Goal: Transaction & Acquisition: Purchase product/service

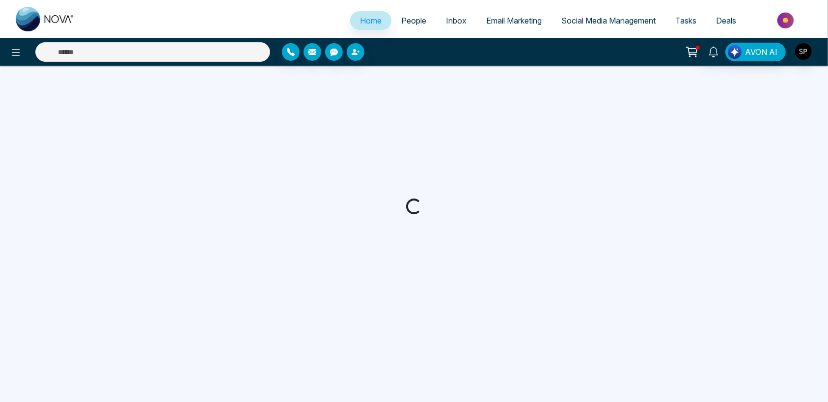
select select "*"
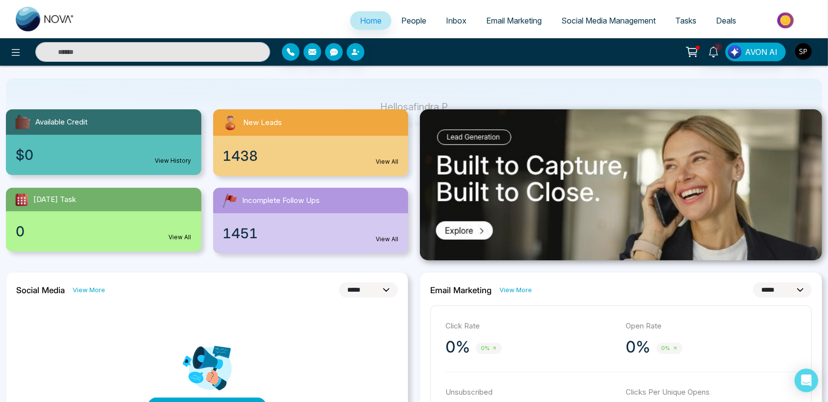
scroll to position [62, 0]
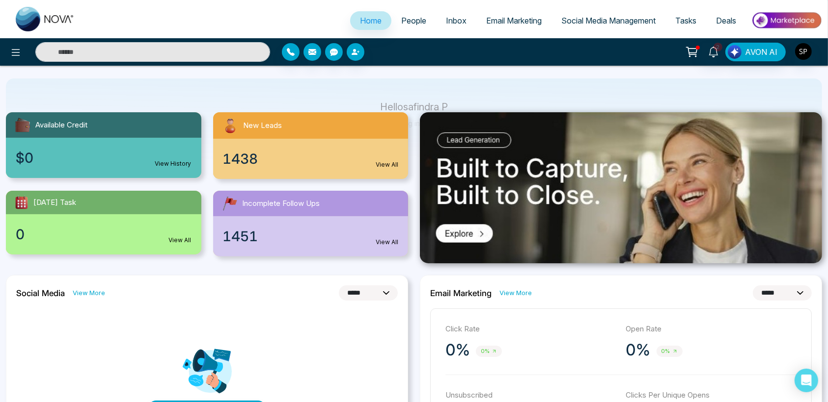
click at [387, 166] on link "View All" at bounding box center [386, 165] width 23 height 9
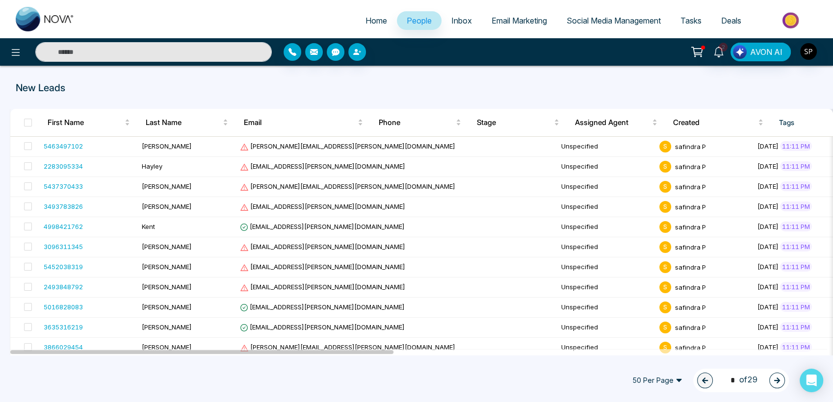
click at [366, 18] on span "Home" at bounding box center [377, 21] width 22 height 10
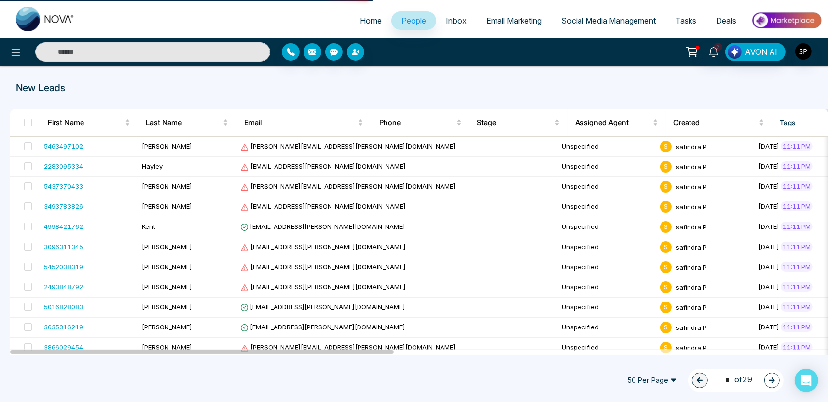
select select "*"
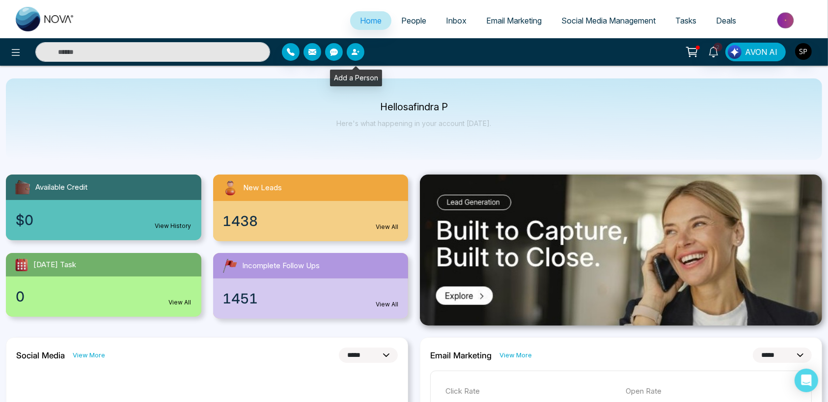
click at [356, 54] on icon "button" at bounding box center [354, 52] width 6 height 6
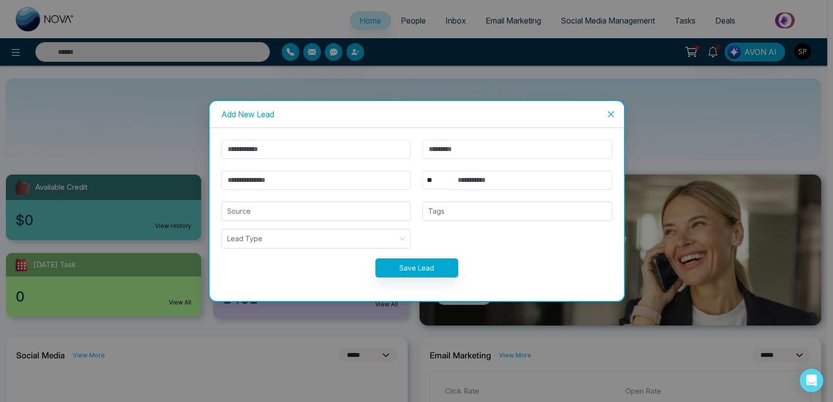
click at [605, 112] on span "Close" at bounding box center [611, 114] width 27 height 27
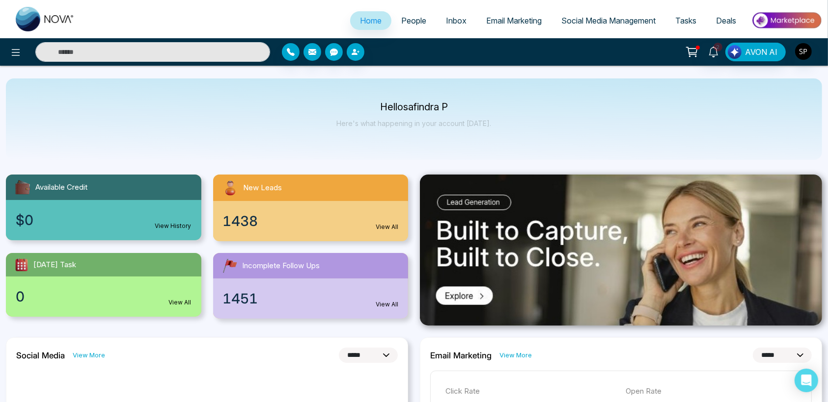
click at [686, 18] on span "Tasks" at bounding box center [685, 21] width 21 height 10
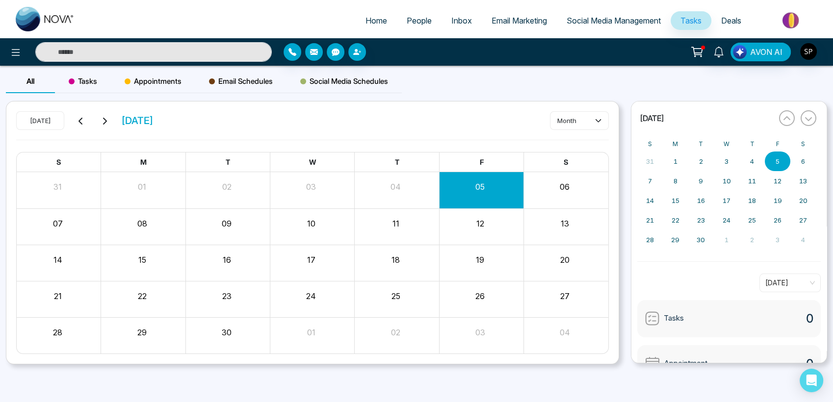
click at [686, 18] on span "Tasks" at bounding box center [691, 21] width 21 height 10
click at [618, 19] on span "Social Media Management" at bounding box center [614, 21] width 94 height 10
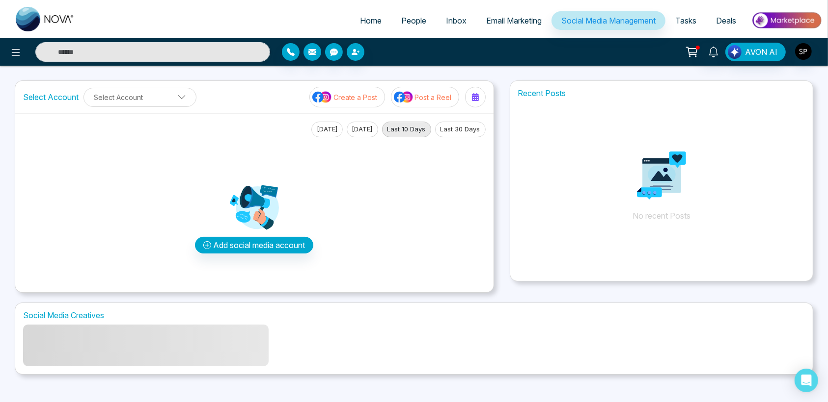
click at [511, 25] on span "Email Marketing" at bounding box center [513, 21] width 55 height 10
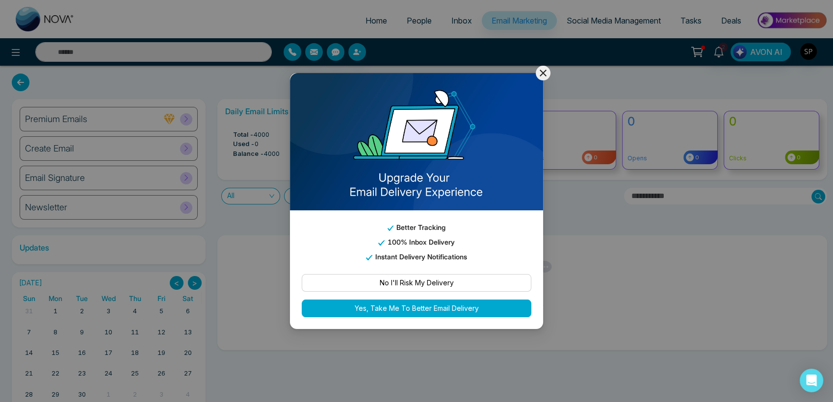
click at [539, 75] on icon at bounding box center [543, 73] width 12 height 12
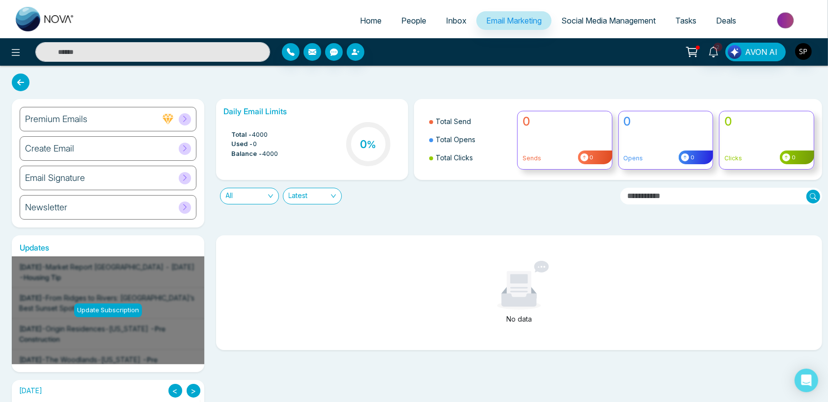
click at [446, 18] on span "Inbox" at bounding box center [456, 21] width 21 height 10
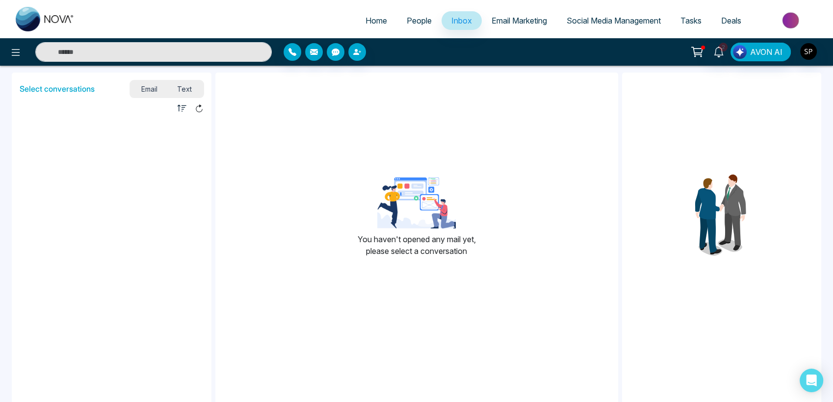
click at [407, 16] on span "People" at bounding box center [419, 21] width 25 height 10
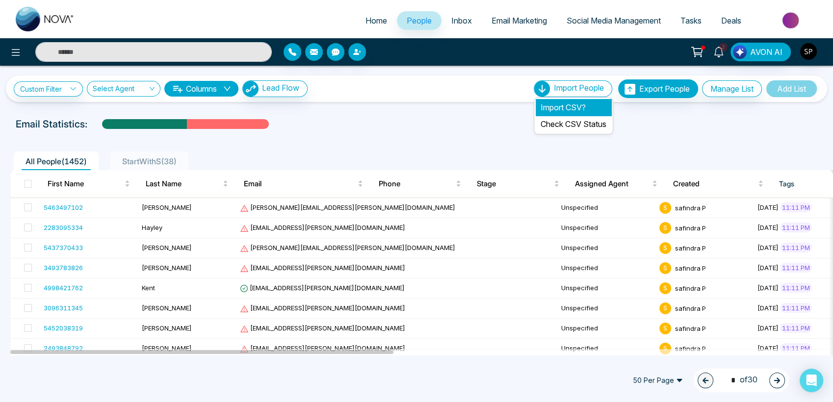
click at [565, 100] on li "Import CSV?" at bounding box center [574, 107] width 76 height 17
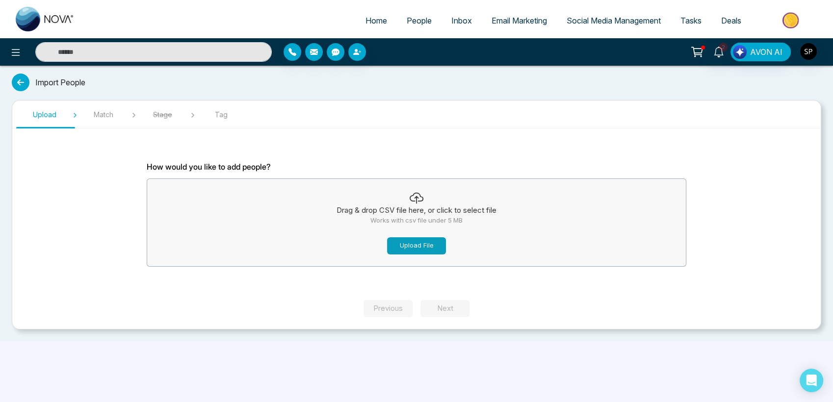
click at [408, 245] on button "Upload File" at bounding box center [416, 246] width 59 height 17
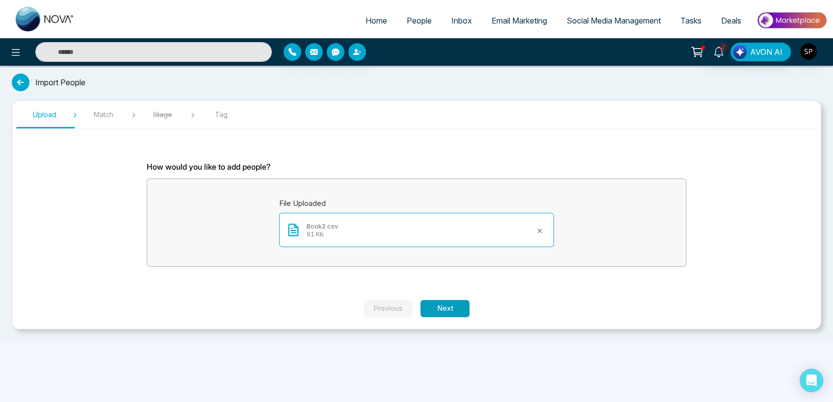
click at [444, 308] on button "Next" at bounding box center [445, 308] width 49 height 17
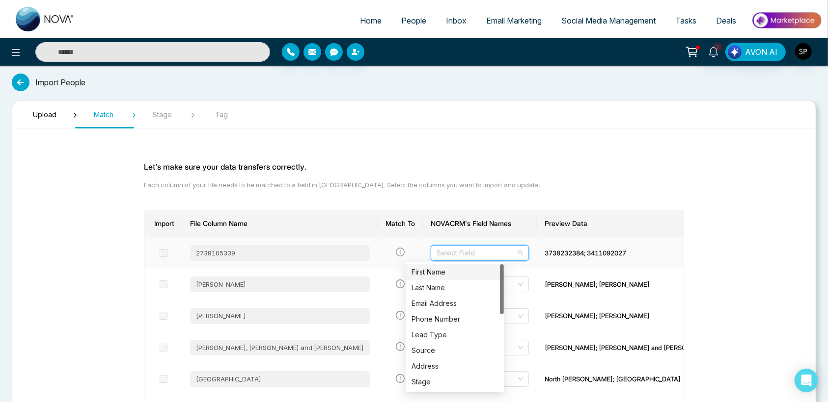
click at [455, 256] on input "search" at bounding box center [476, 253] width 80 height 15
click at [430, 268] on div "First Name" at bounding box center [454, 272] width 86 height 11
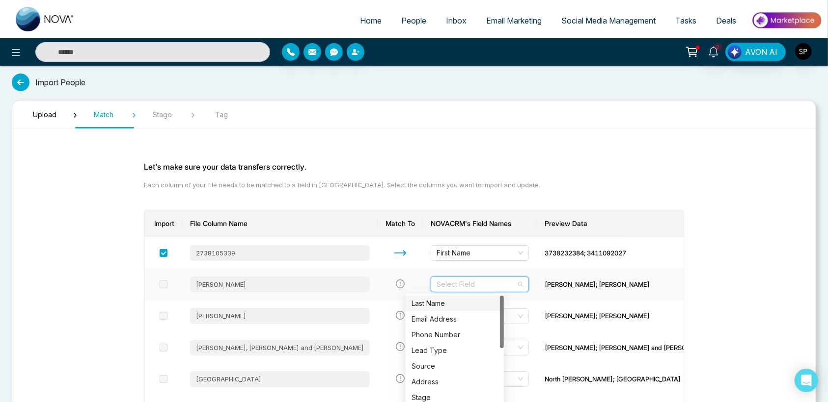
click at [436, 289] on input "search" at bounding box center [476, 284] width 80 height 15
click at [420, 305] on div "Last Name" at bounding box center [454, 303] width 86 height 11
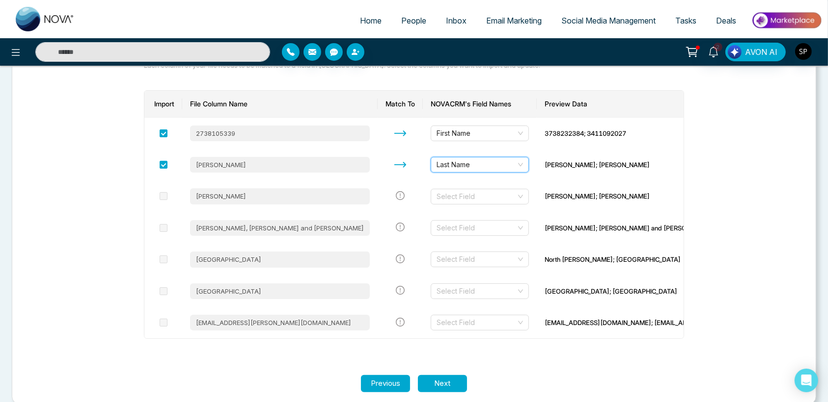
scroll to position [123, 0]
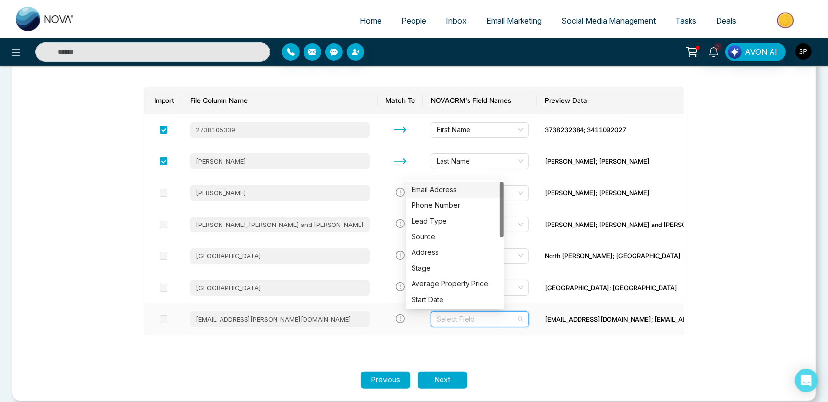
click at [473, 320] on input "search" at bounding box center [476, 319] width 80 height 15
click at [428, 189] on div "Email Address" at bounding box center [454, 190] width 86 height 11
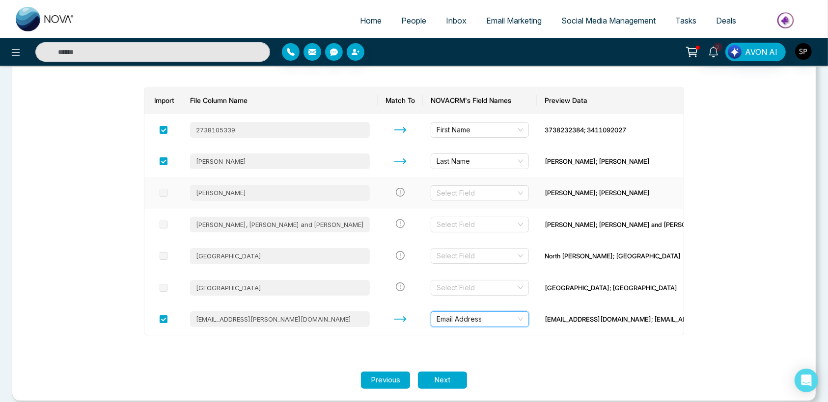
click at [436, 189] on input "search" at bounding box center [476, 193] width 80 height 15
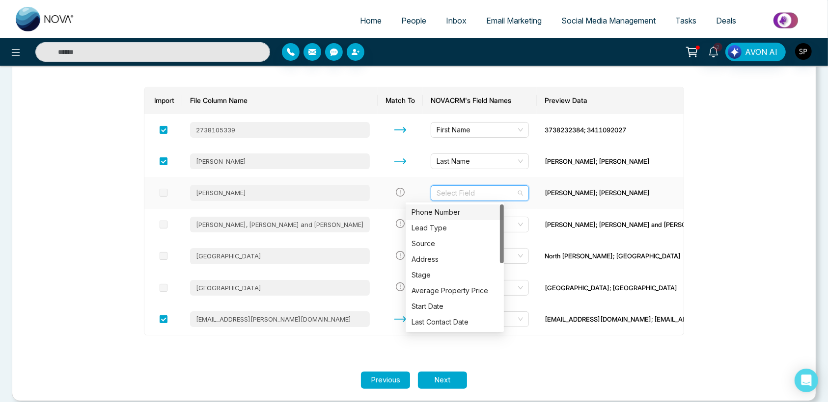
click at [436, 189] on input "search" at bounding box center [476, 193] width 80 height 15
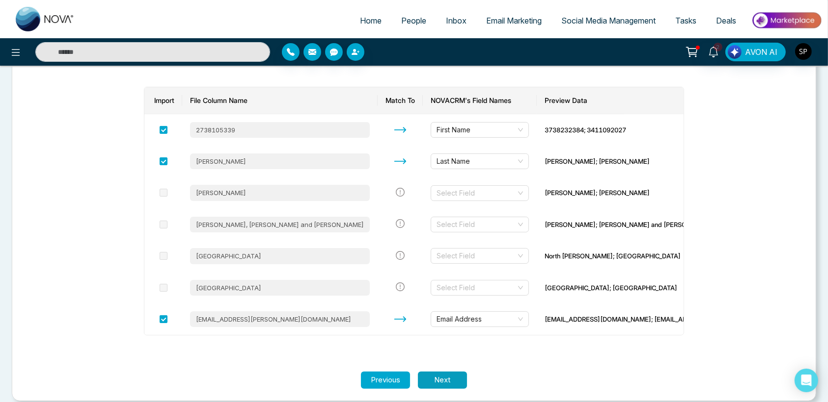
click at [428, 381] on button "Next" at bounding box center [442, 380] width 49 height 17
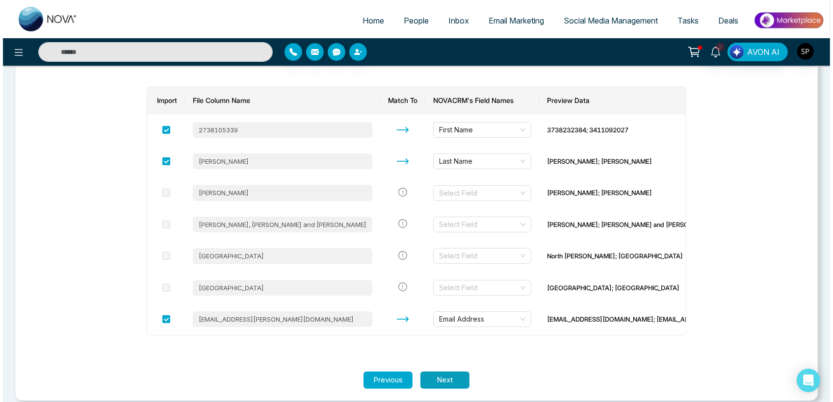
scroll to position [0, 0]
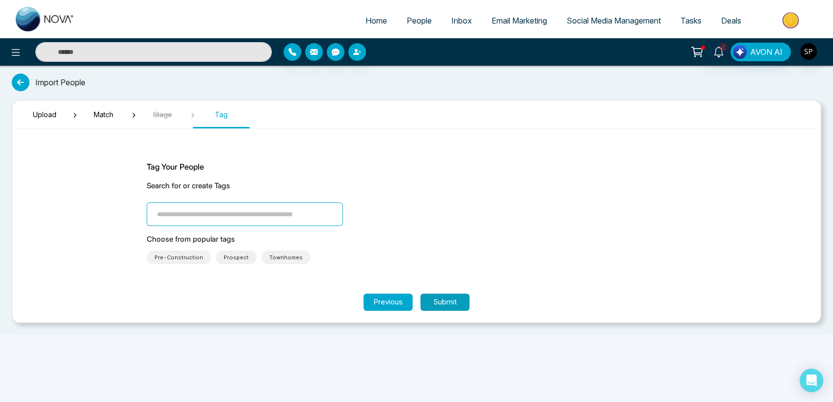
click at [441, 300] on button "Submit" at bounding box center [445, 302] width 49 height 17
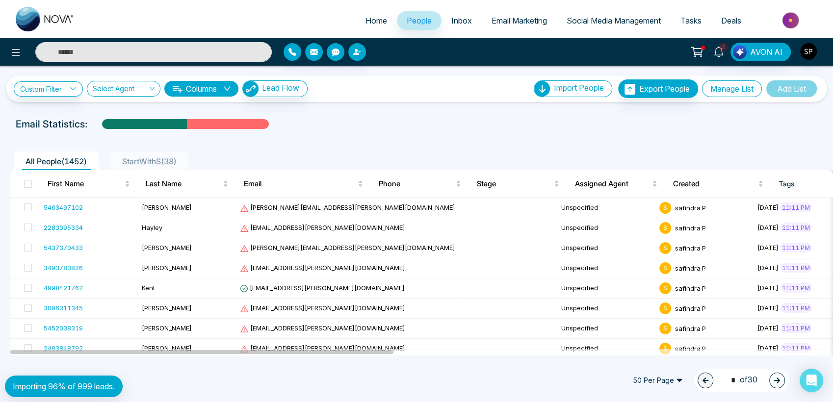
click at [728, 90] on button "Manage List" at bounding box center [732, 88] width 60 height 17
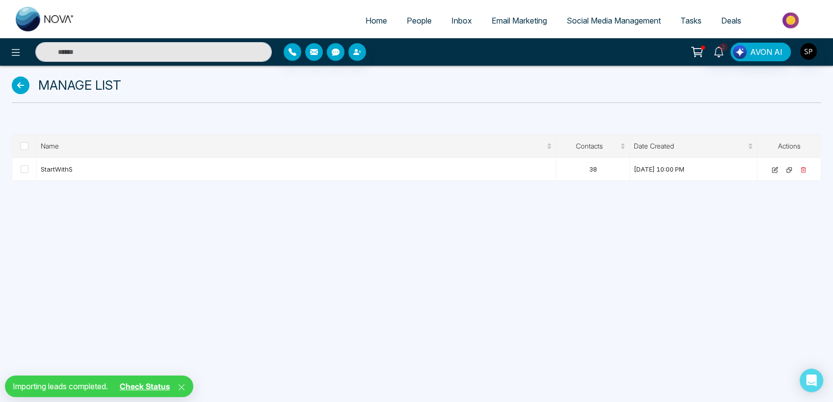
click at [187, 388] on div "Home People Inbox Email Marketing Social Media Management Tasks Deals 2 AVON AI…" at bounding box center [416, 201] width 833 height 402
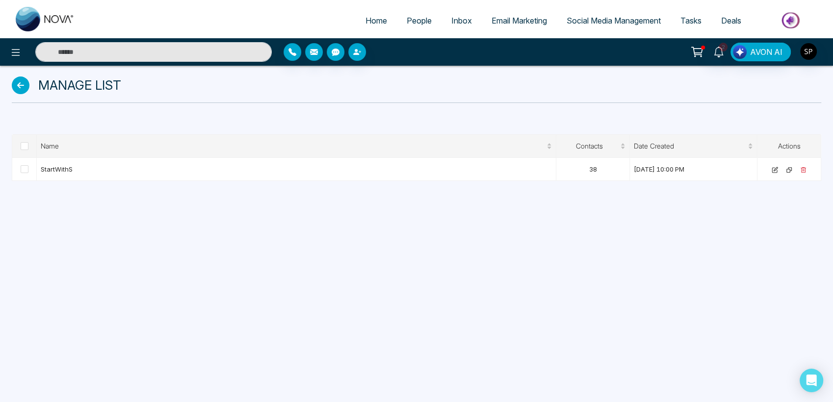
click at [23, 84] on icon at bounding box center [21, 86] width 18 height 18
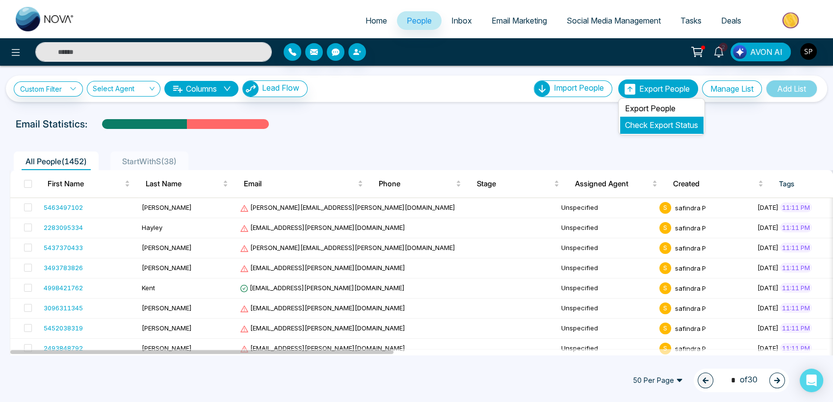
click at [649, 128] on link "Check Export Status" at bounding box center [661, 125] width 73 height 10
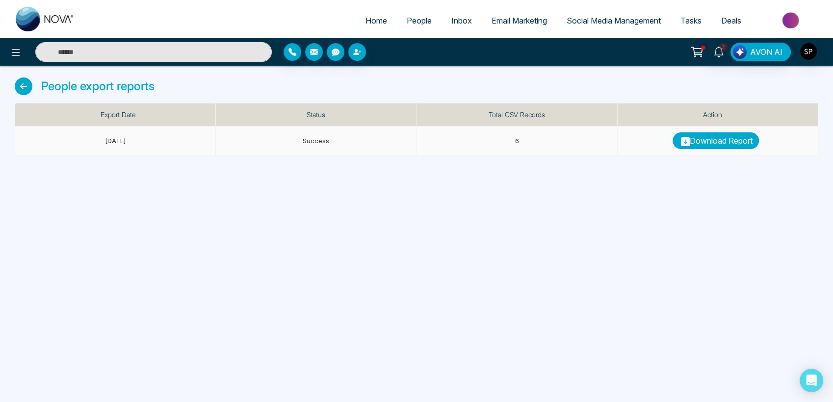
click at [701, 143] on link "Download Report" at bounding box center [716, 141] width 86 height 17
click at [616, 190] on div "Home People Inbox Email Marketing Social Media Management Tasks Deals 2 AVON AI…" at bounding box center [416, 201] width 833 height 402
click at [232, 293] on div "Home People Inbox Email Marketing Social Media Management Tasks Deals 2 AVON AI…" at bounding box center [416, 201] width 833 height 402
click at [24, 84] on icon at bounding box center [24, 87] width 18 height 18
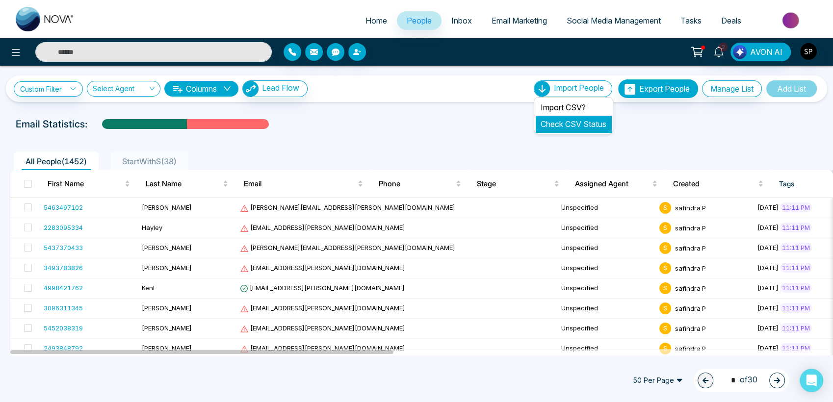
click at [574, 120] on link "Check CSV Status" at bounding box center [574, 124] width 66 height 10
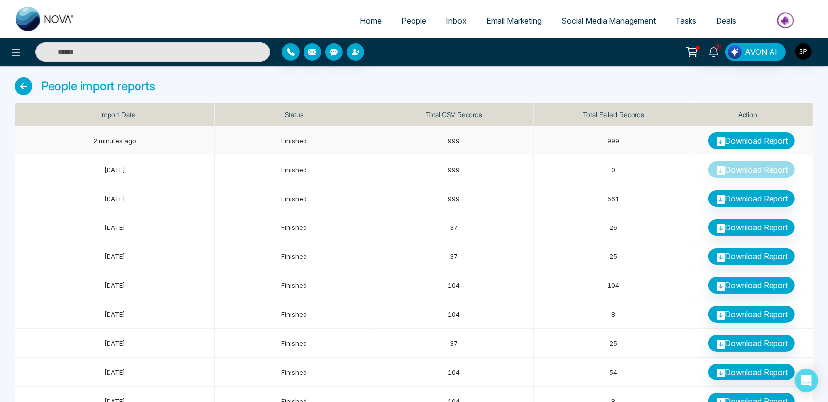
click at [736, 138] on link "Download Report" at bounding box center [751, 141] width 86 height 17
click at [732, 139] on link "Download Report" at bounding box center [751, 141] width 86 height 17
click at [753, 198] on link "Download Report" at bounding box center [751, 198] width 86 height 17
click at [736, 229] on link "Download Report" at bounding box center [751, 227] width 86 height 17
click at [735, 254] on link "Download Report" at bounding box center [751, 256] width 86 height 17
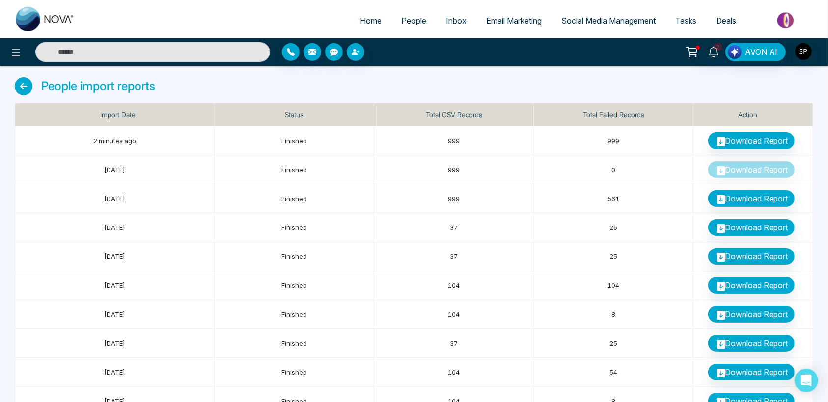
click at [27, 87] on icon at bounding box center [24, 87] width 18 height 18
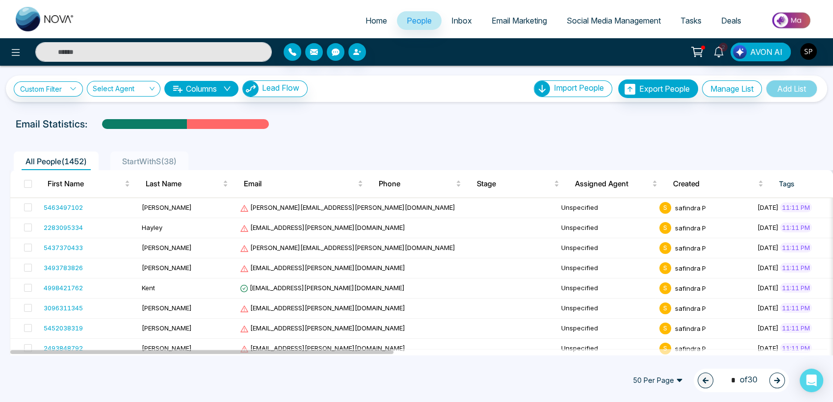
click at [128, 379] on div "50 Per Page 1 * of 30" at bounding box center [416, 380] width 833 height 43
click at [779, 379] on icon "button" at bounding box center [777, 380] width 7 height 7
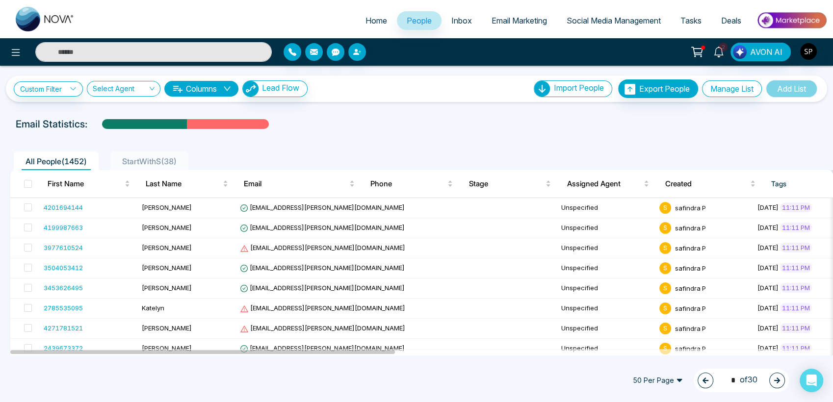
click at [779, 379] on icon "button" at bounding box center [777, 380] width 7 height 7
click at [699, 385] on button "button" at bounding box center [706, 381] width 16 height 16
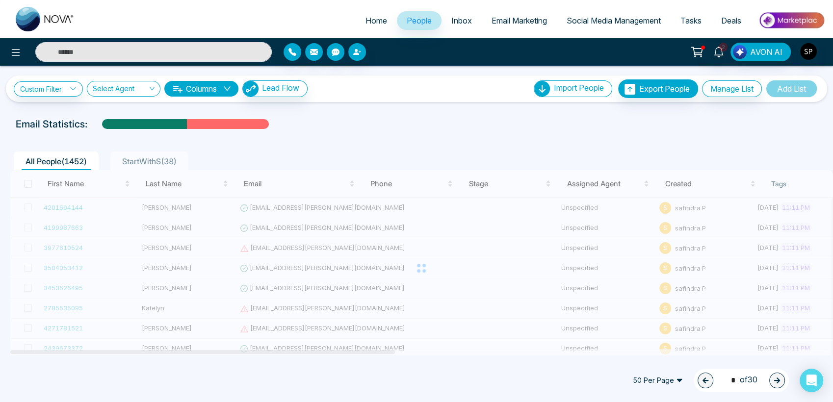
type input "*"
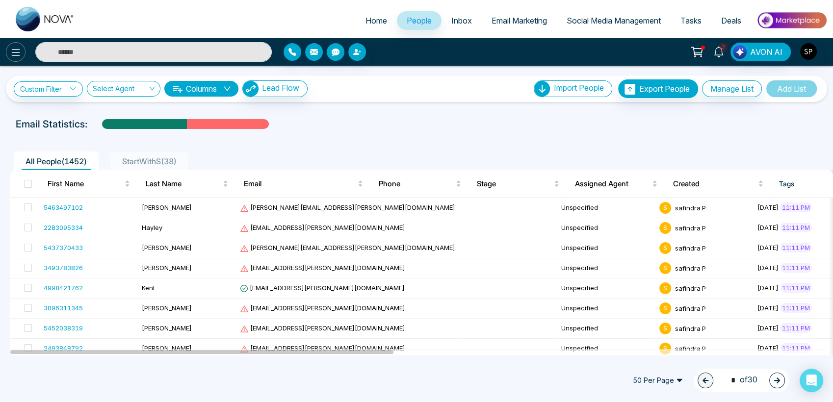
click at [13, 53] on icon at bounding box center [16, 52] width 8 height 7
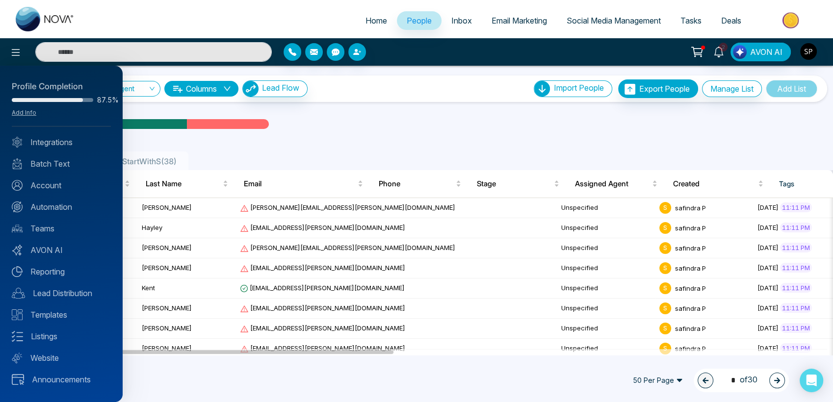
click at [361, 133] on div at bounding box center [416, 201] width 833 height 402
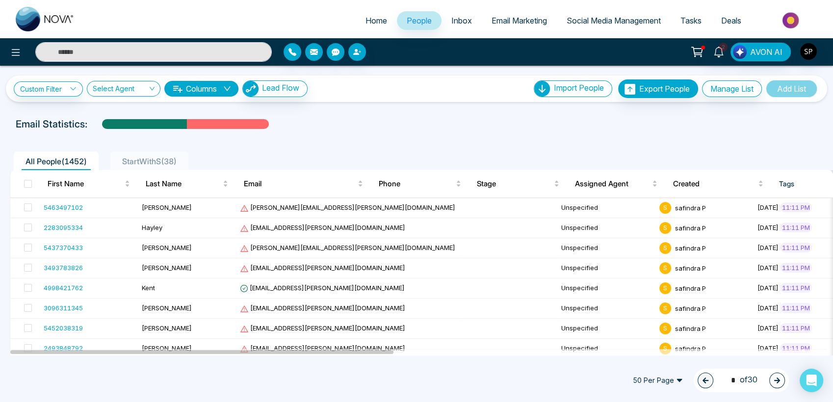
click at [366, 22] on span "Home" at bounding box center [377, 21] width 22 height 10
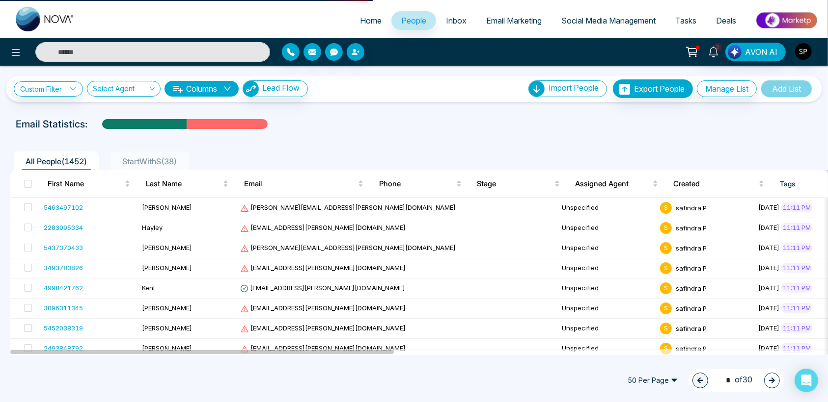
select select "*"
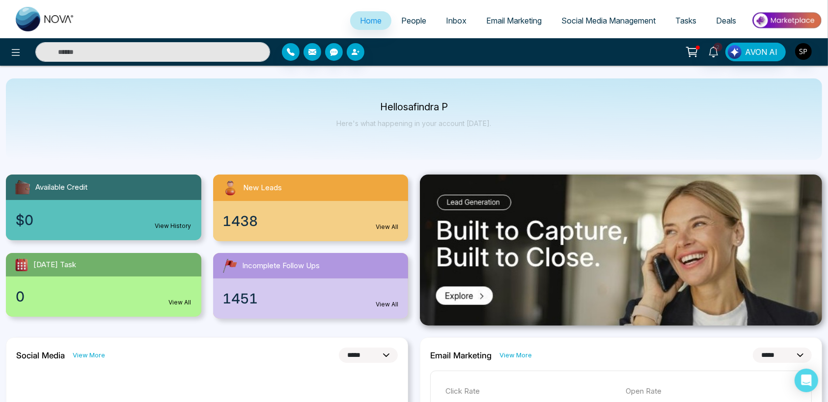
click at [381, 304] on link "View All" at bounding box center [386, 304] width 23 height 9
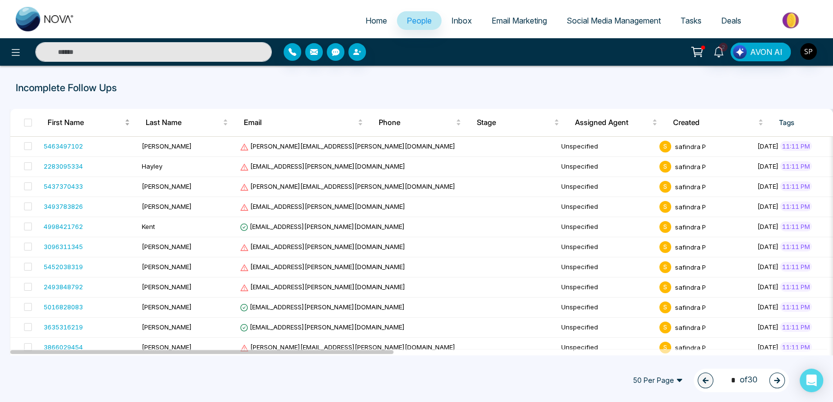
click at [88, 114] on body "Home People Inbox Email Marketing Social Media Management Tasks Deals 2 AVON AI…" at bounding box center [416, 201] width 833 height 402
click at [452, 19] on span "Inbox" at bounding box center [462, 21] width 21 height 10
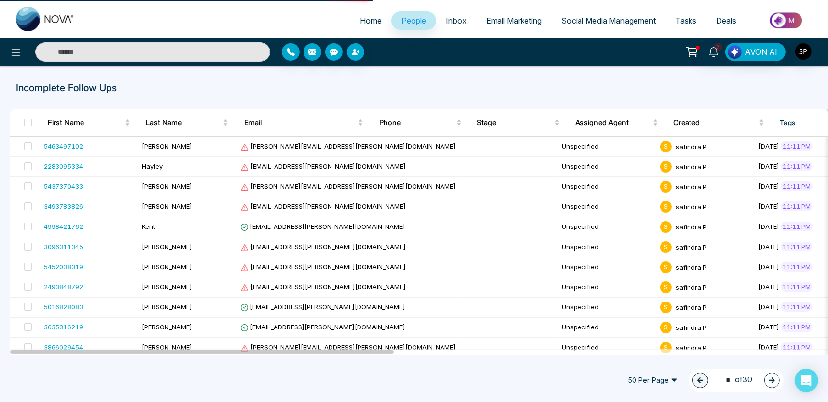
select select "*"
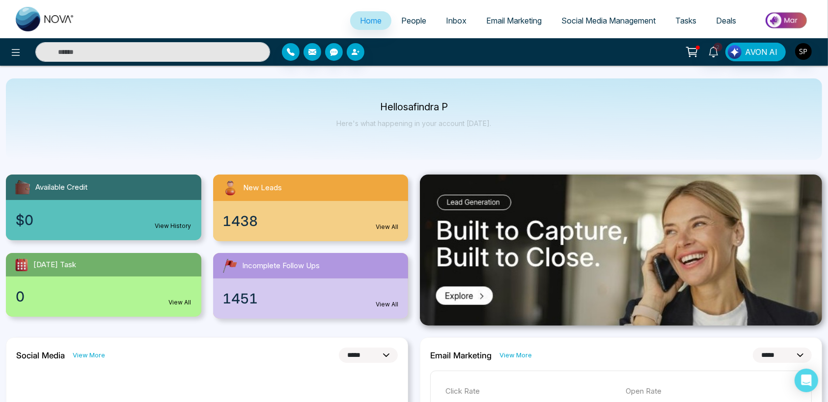
click at [449, 19] on span "Inbox" at bounding box center [456, 21] width 21 height 10
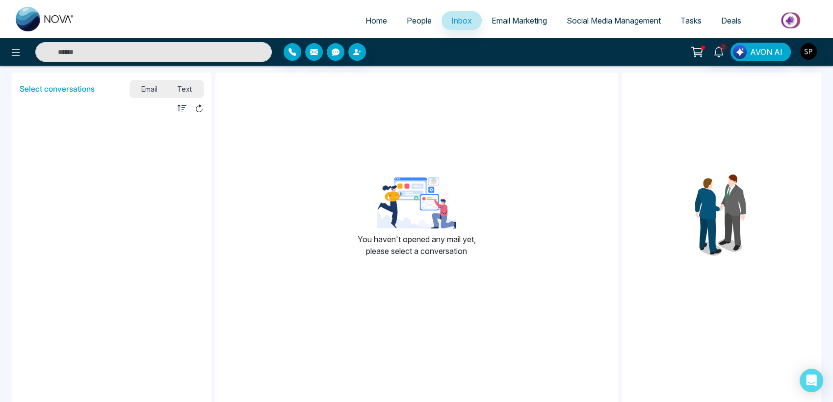
click at [521, 22] on span "Email Marketing" at bounding box center [519, 21] width 55 height 10
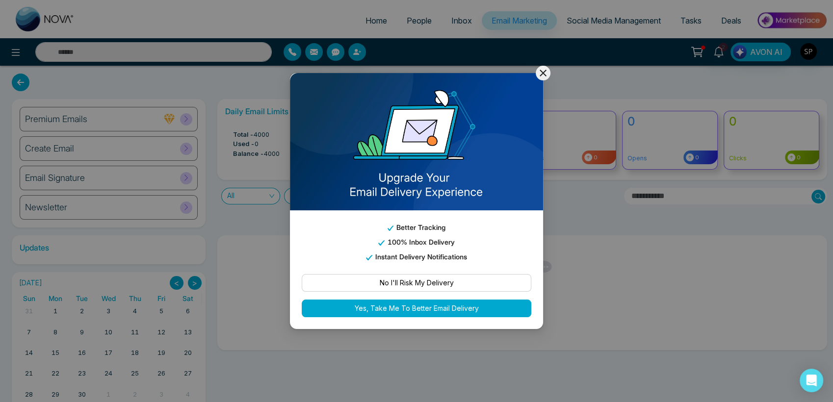
click at [548, 72] on icon at bounding box center [543, 73] width 12 height 12
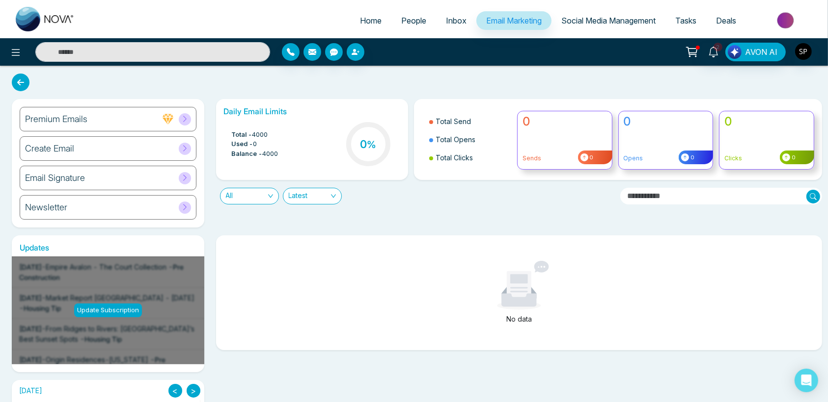
click at [403, 22] on span "People" at bounding box center [413, 21] width 25 height 10
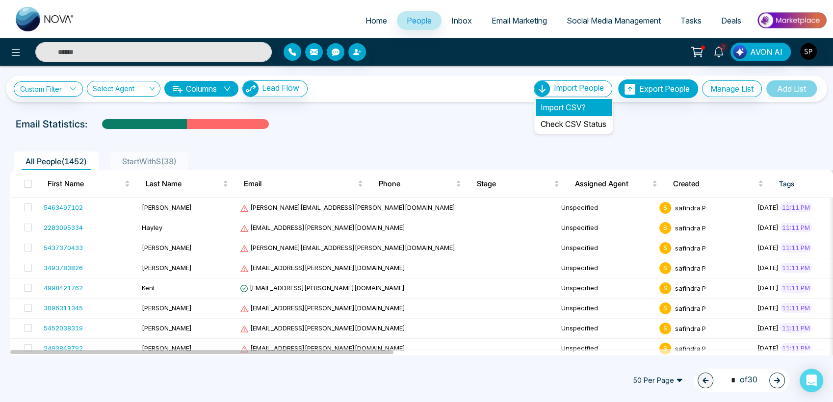
click at [555, 108] on li "Import CSV?" at bounding box center [574, 107] width 76 height 17
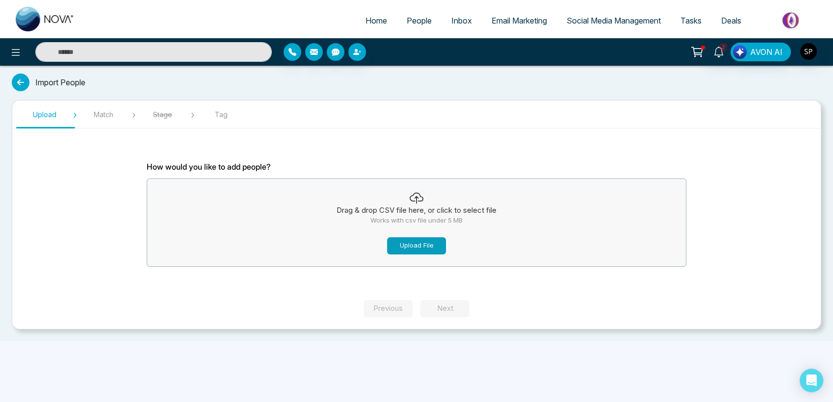
click at [419, 242] on button "Upload File" at bounding box center [416, 246] width 59 height 17
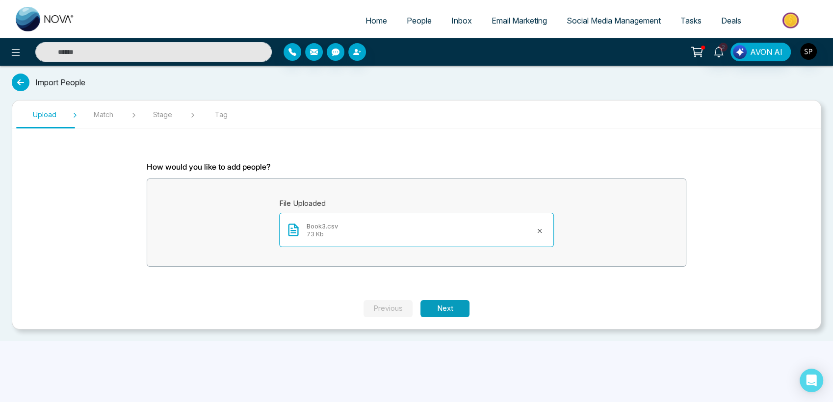
click at [437, 305] on button "Next" at bounding box center [445, 308] width 49 height 17
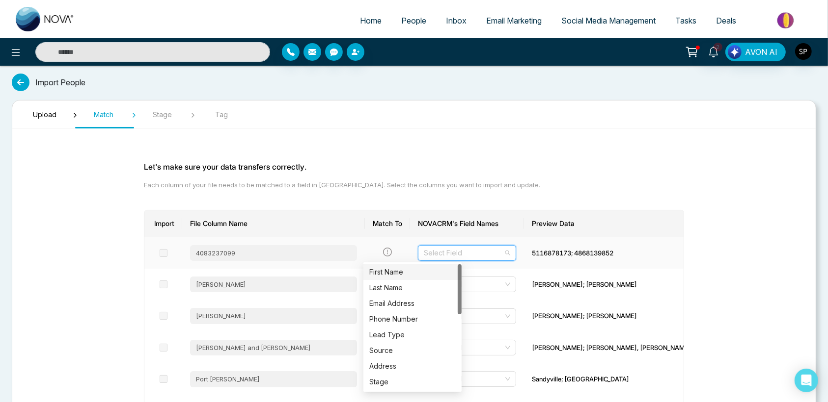
click at [424, 253] on input "search" at bounding box center [464, 253] width 80 height 15
click at [416, 272] on div "First Name" at bounding box center [412, 272] width 86 height 11
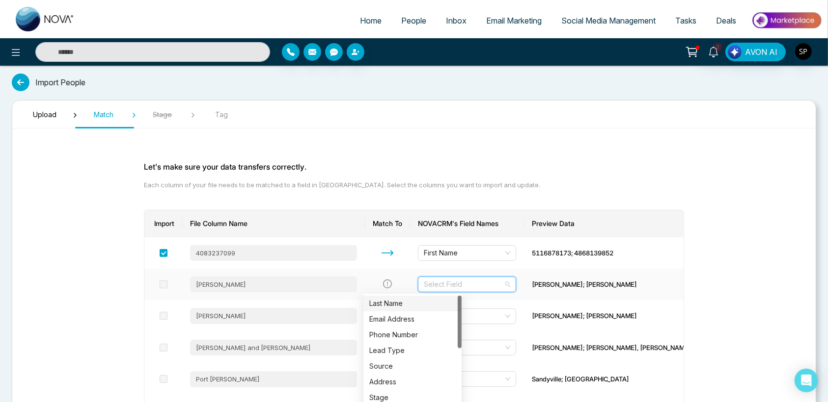
click at [424, 292] on input "search" at bounding box center [464, 284] width 80 height 15
click at [413, 305] on div "Last Name" at bounding box center [412, 303] width 86 height 11
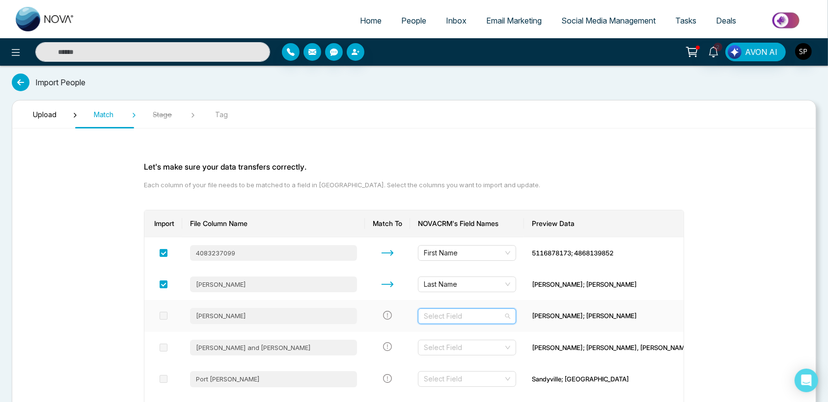
click at [424, 318] on input "search" at bounding box center [464, 316] width 80 height 15
drag, startPoint x: 827, startPoint y: 259, endPoint x: 835, endPoint y: 313, distance: 54.6
click at [828, 313] on html "Home People Inbox Email Marketing Social Media Management Tasks Deals 2 AVON AI…" at bounding box center [414, 201] width 828 height 402
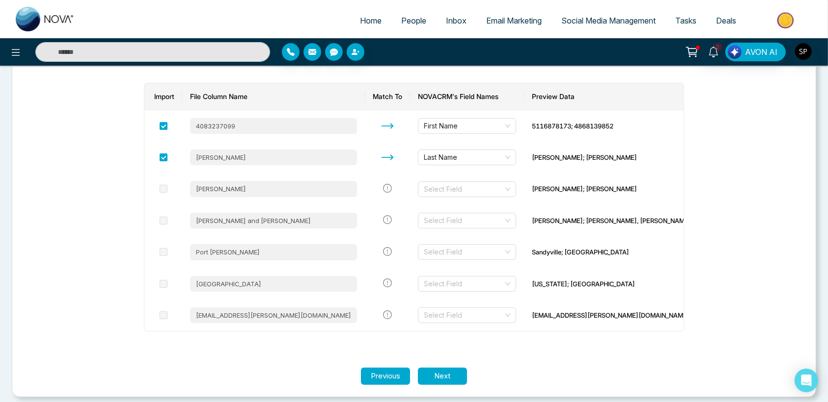
scroll to position [134, 0]
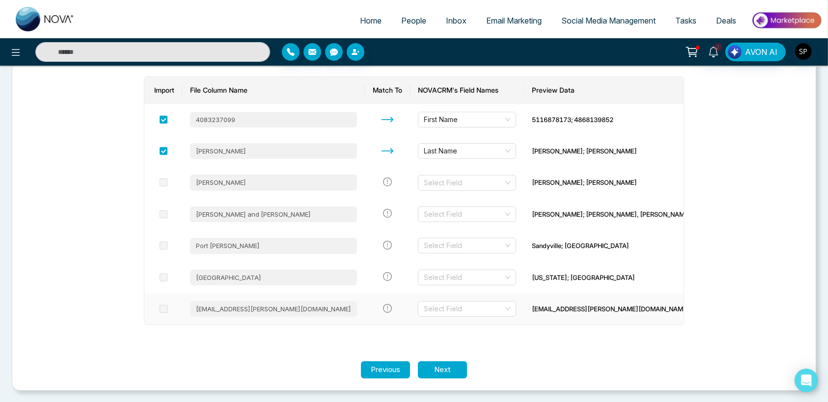
click at [462, 308] on td "Select Field" at bounding box center [467, 309] width 114 height 31
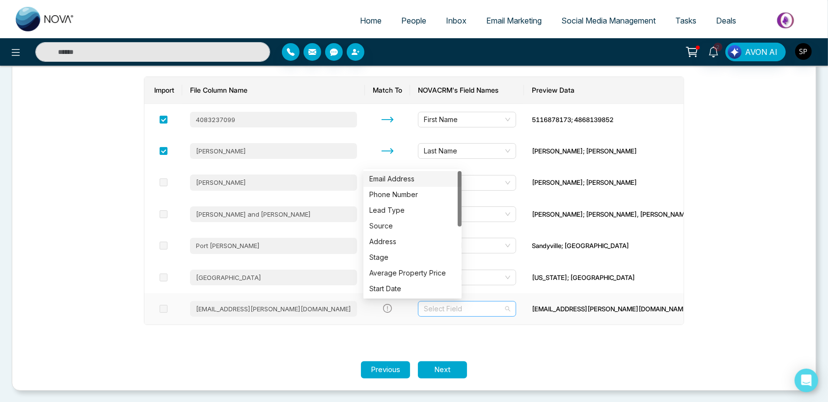
click at [457, 308] on div "Select Field" at bounding box center [467, 309] width 98 height 16
click at [387, 177] on div "Email Address" at bounding box center [412, 179] width 86 height 11
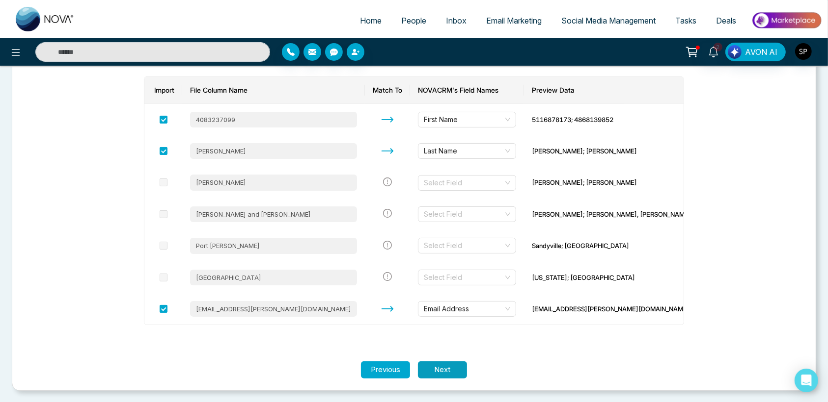
click at [447, 373] on button "Next" at bounding box center [442, 370] width 49 height 17
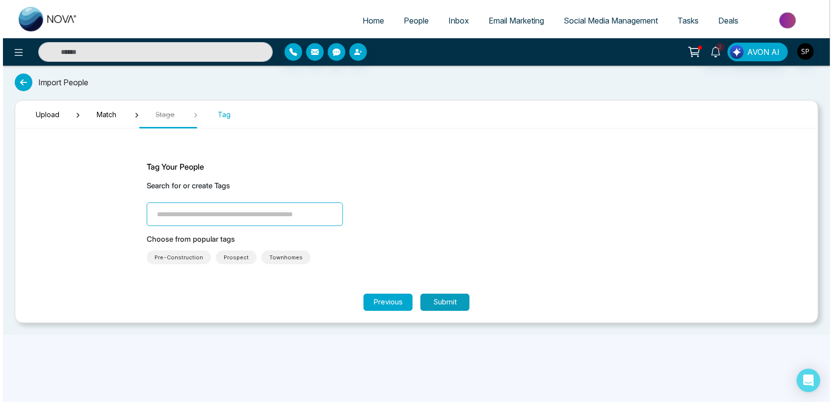
scroll to position [0, 0]
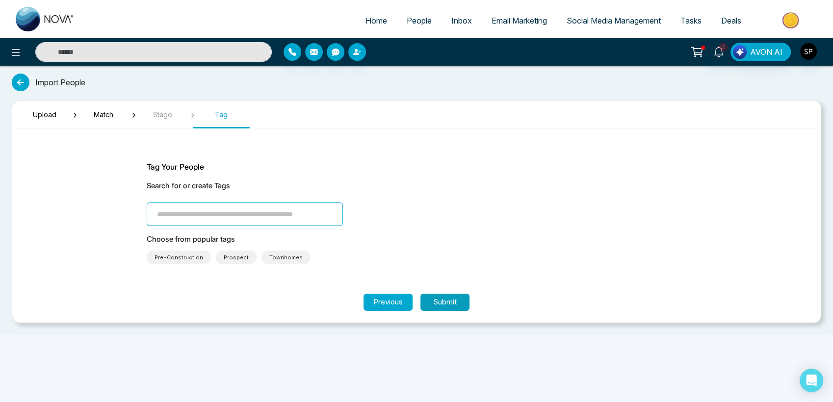
click at [445, 301] on button "Submit" at bounding box center [445, 302] width 49 height 17
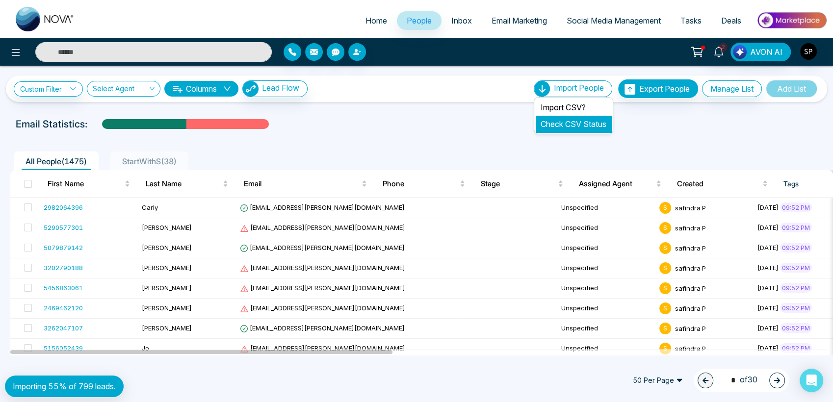
click at [581, 124] on link "Check CSV Status" at bounding box center [574, 124] width 66 height 10
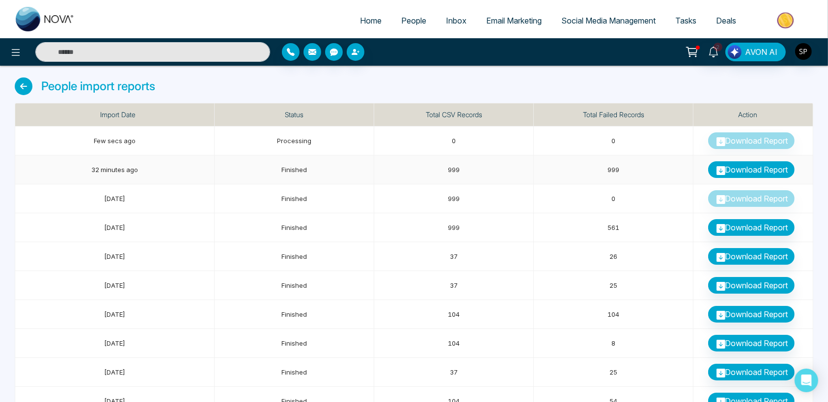
click at [750, 165] on link "Download Report" at bounding box center [751, 169] width 86 height 17
click at [742, 227] on link "Download Report" at bounding box center [751, 227] width 86 height 17
click at [742, 225] on link "Download Report" at bounding box center [751, 227] width 86 height 17
click at [760, 259] on link "Download Report" at bounding box center [751, 256] width 86 height 17
click at [740, 314] on link "Download Report" at bounding box center [751, 314] width 86 height 17
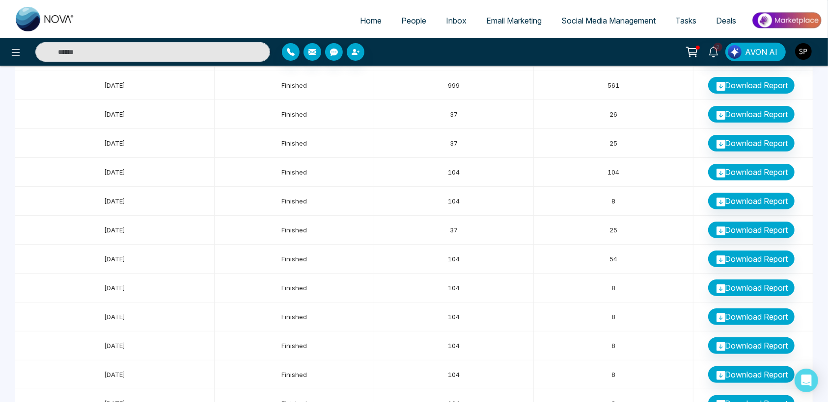
scroll to position [152, 0]
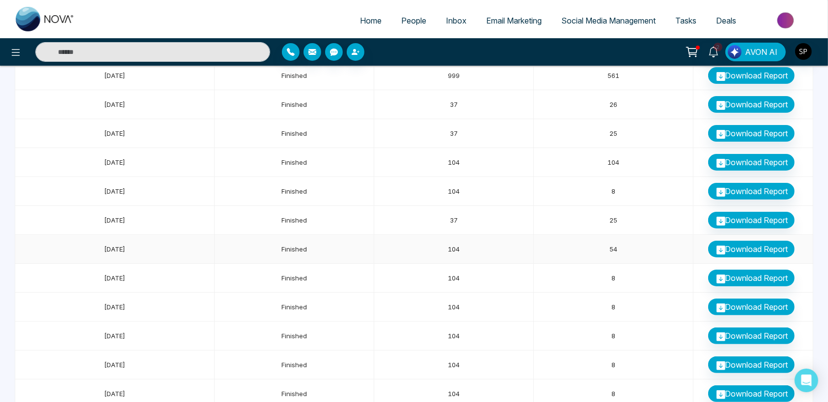
click at [748, 252] on link "Download Report" at bounding box center [751, 249] width 86 height 17
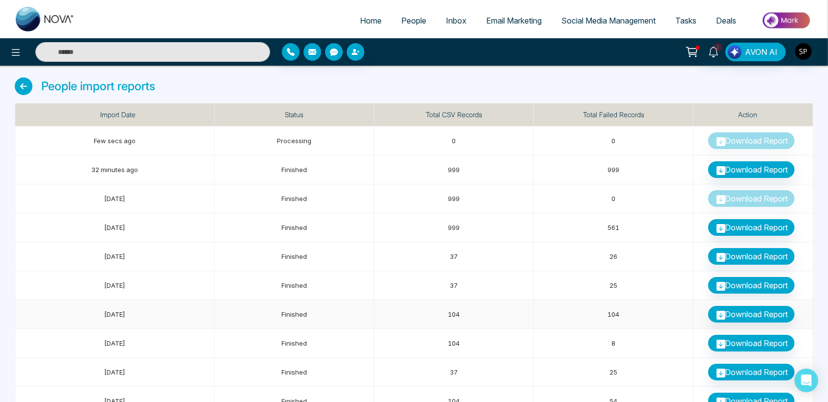
scroll to position [213, 0]
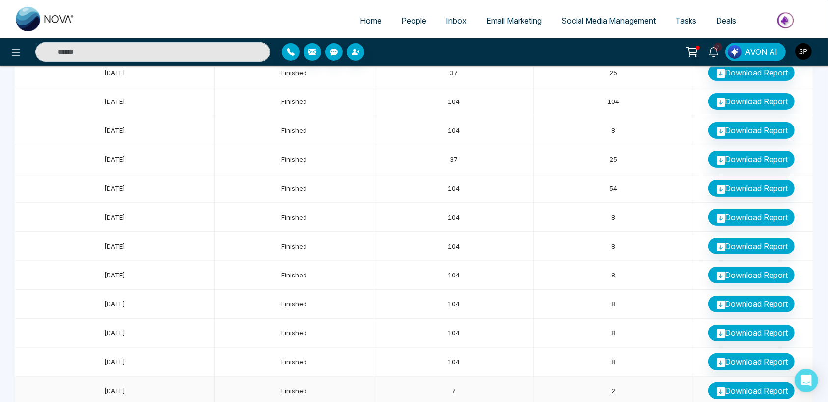
click at [748, 390] on link "Download Report" at bounding box center [751, 391] width 86 height 17
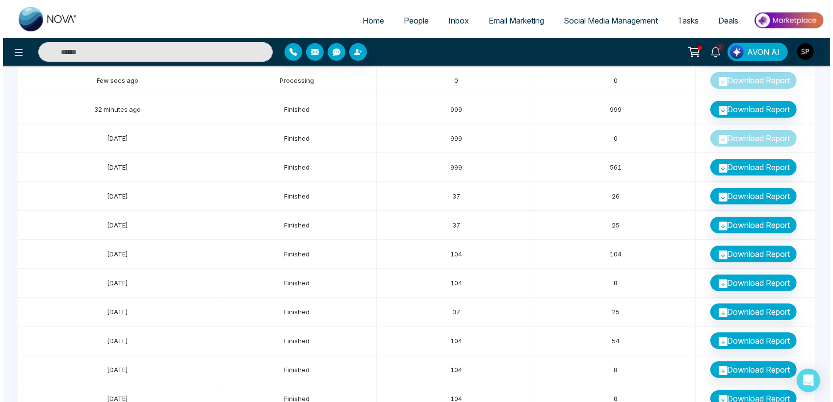
scroll to position [0, 0]
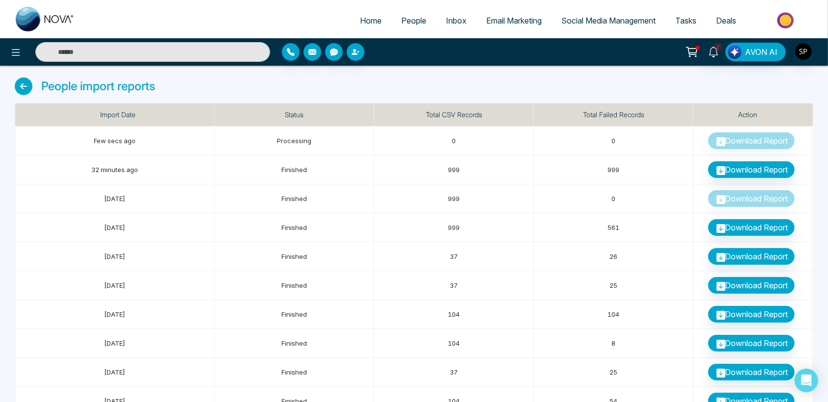
click at [18, 84] on icon at bounding box center [24, 87] width 18 height 18
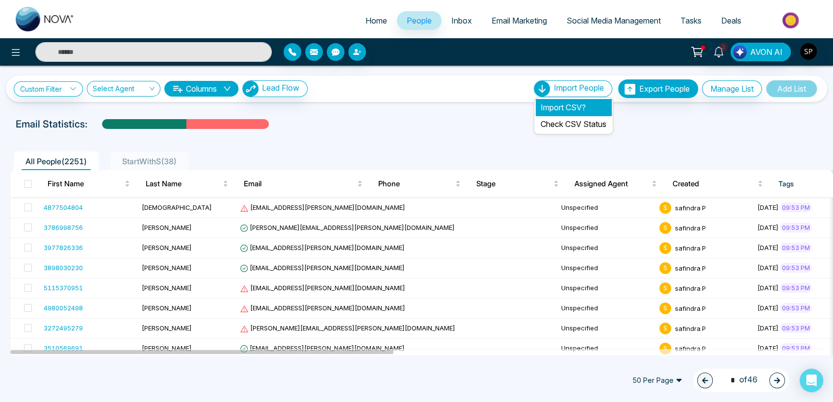
click at [566, 104] on li "Import CSV?" at bounding box center [574, 107] width 76 height 17
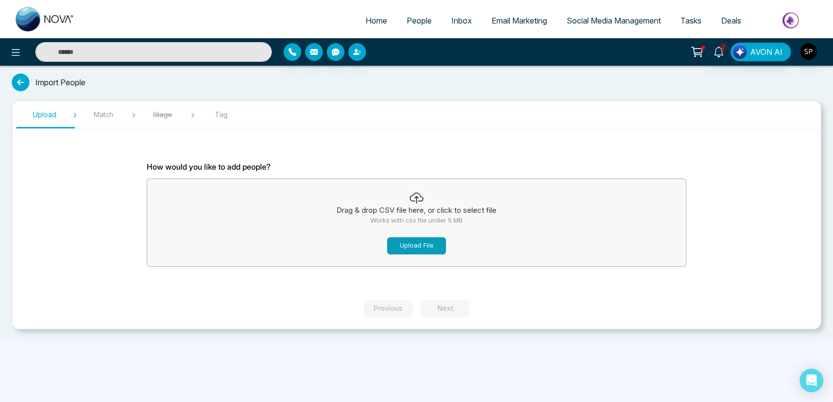
click at [440, 244] on button "Upload File" at bounding box center [416, 246] width 59 height 17
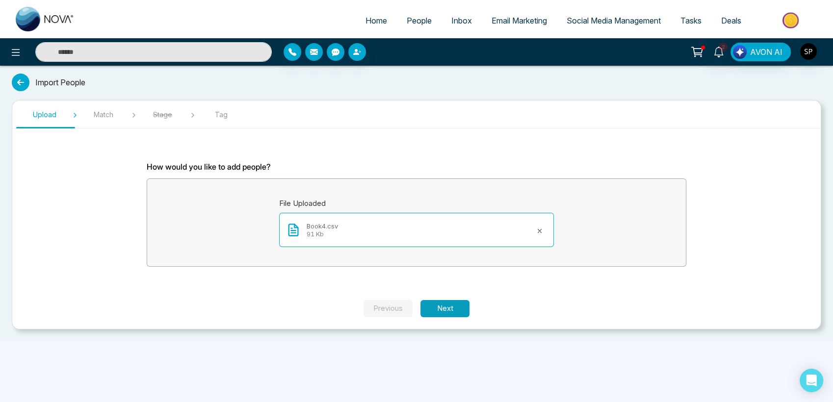
click at [441, 305] on button "Next" at bounding box center [445, 308] width 49 height 17
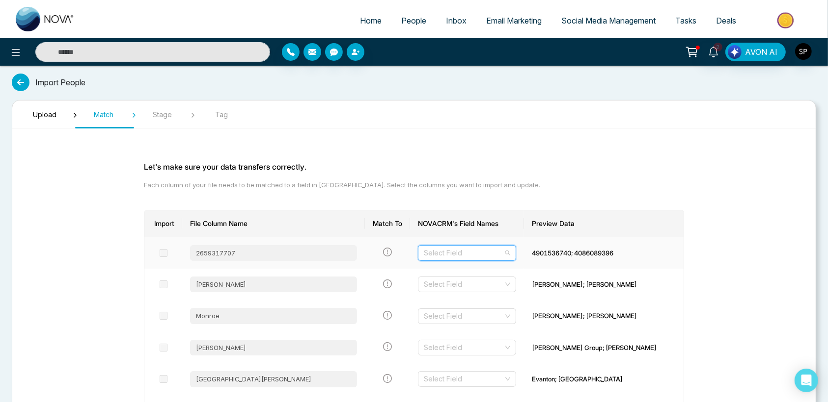
click at [424, 253] on input "search" at bounding box center [464, 253] width 80 height 15
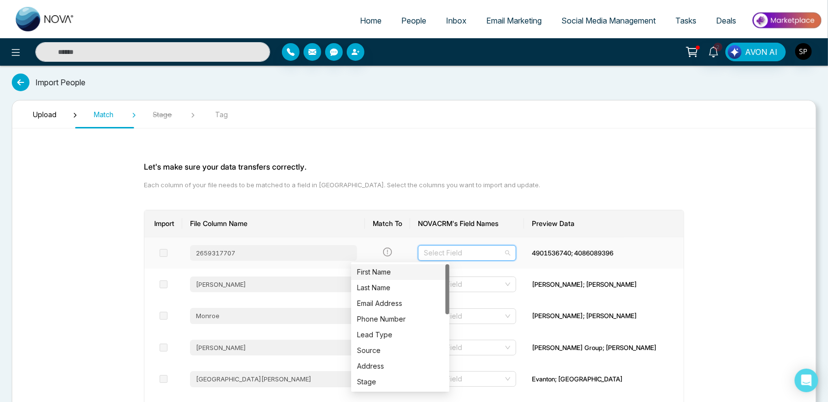
click at [372, 271] on div "First Name" at bounding box center [400, 272] width 86 height 11
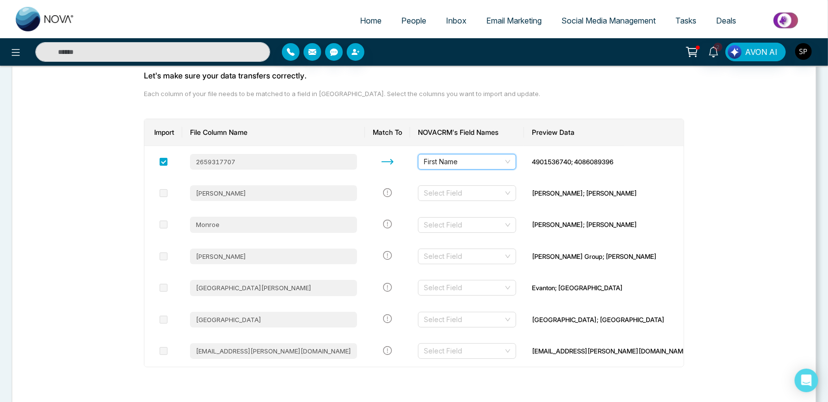
scroll to position [92, 0]
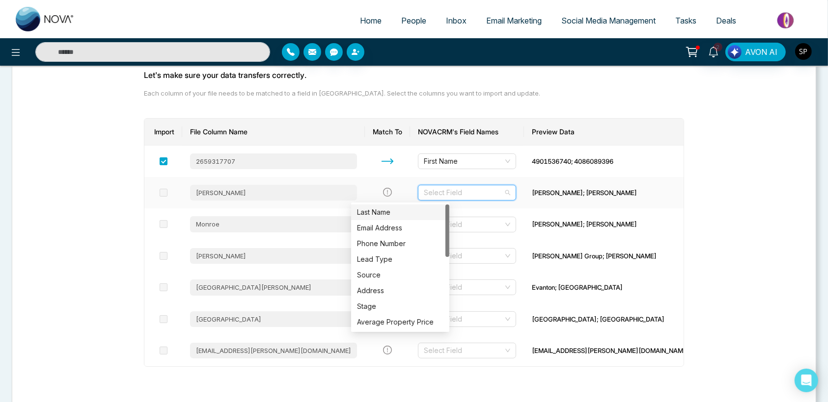
click at [424, 190] on input "search" at bounding box center [464, 193] width 80 height 15
click at [381, 212] on div "Last Name" at bounding box center [400, 212] width 86 height 11
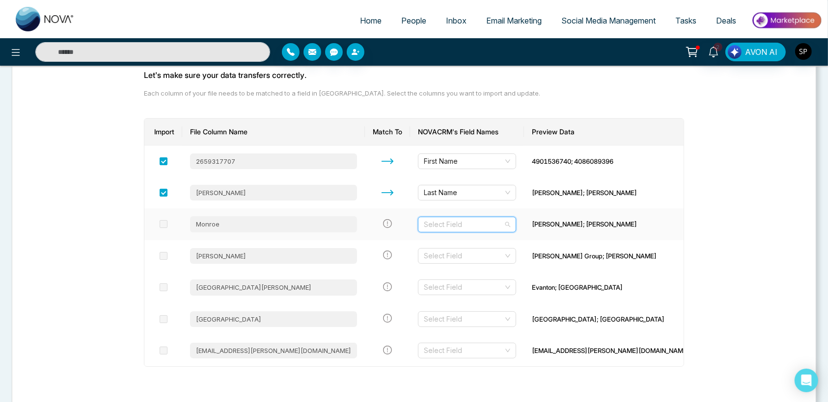
click at [424, 223] on input "search" at bounding box center [464, 224] width 80 height 15
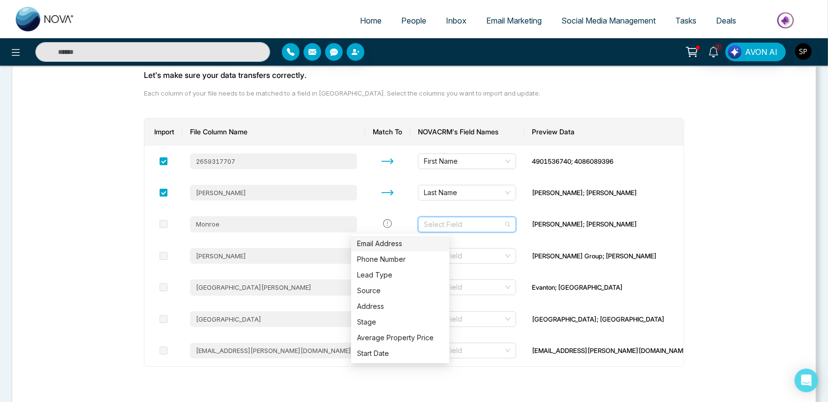
click at [630, 385] on section "Let's make sure your data transfers correctly. Each column of your file needs t…" at bounding box center [413, 224] width 589 height 359
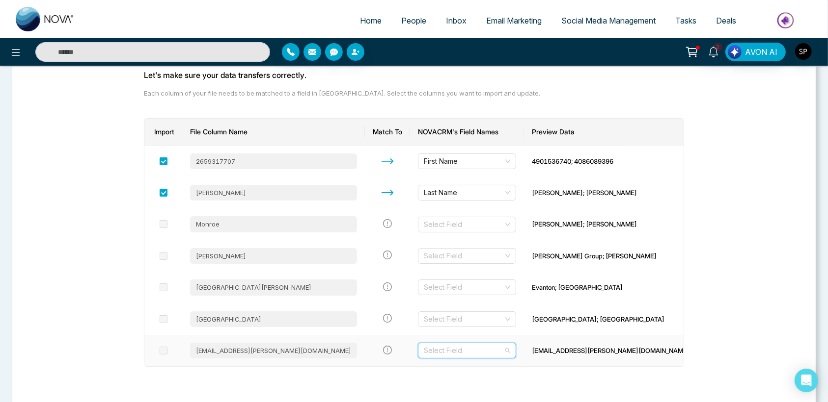
click at [426, 350] on input "search" at bounding box center [464, 351] width 80 height 15
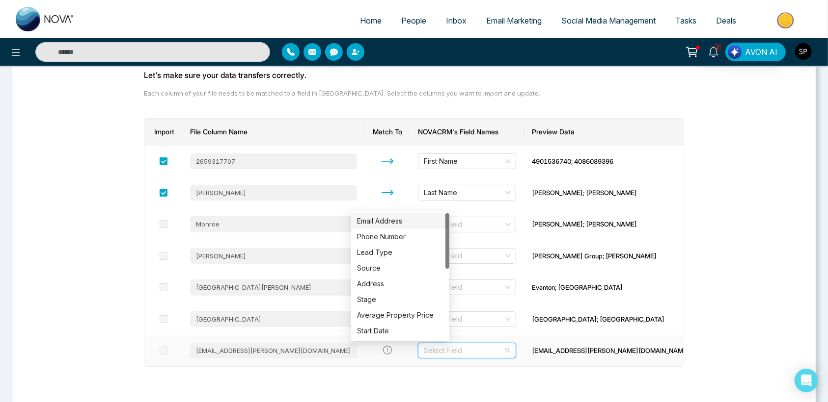
click at [370, 218] on div "Email Address" at bounding box center [400, 221] width 86 height 11
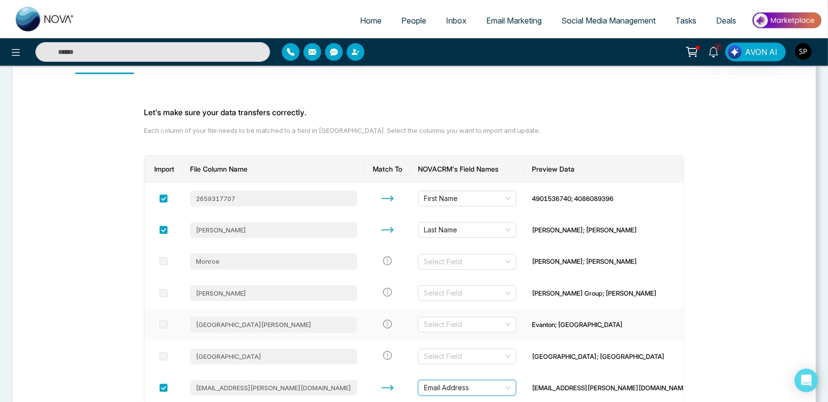
scroll to position [134, 0]
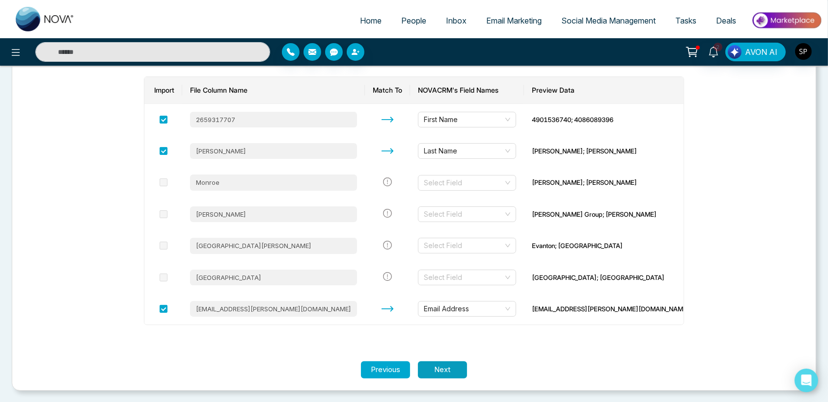
click at [447, 367] on button "Next" at bounding box center [442, 370] width 49 height 17
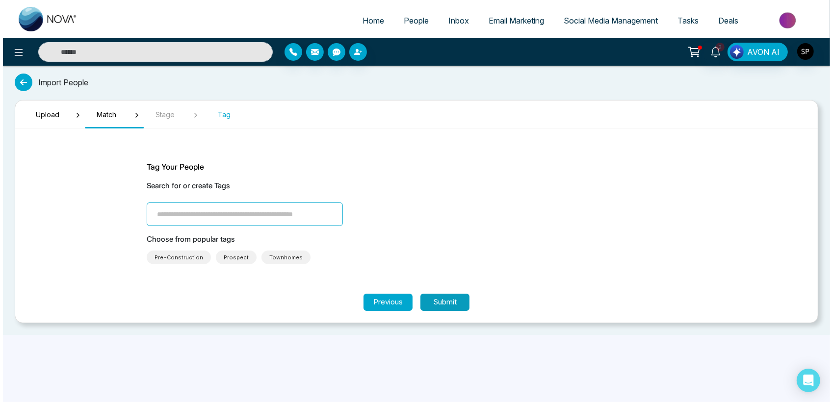
scroll to position [0, 0]
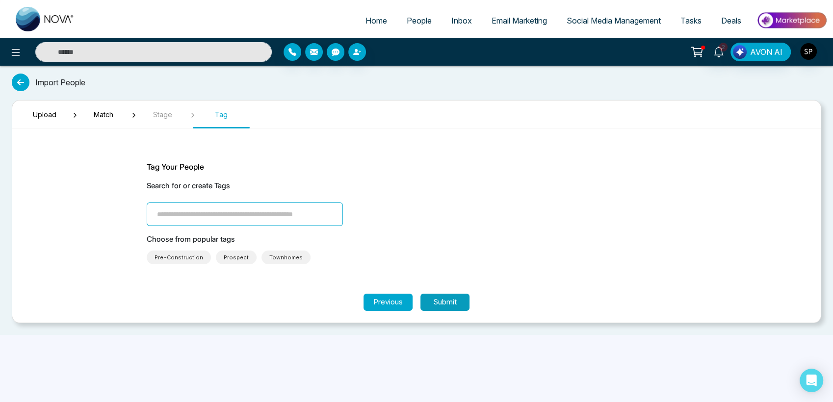
click at [440, 298] on button "Submit" at bounding box center [445, 302] width 49 height 17
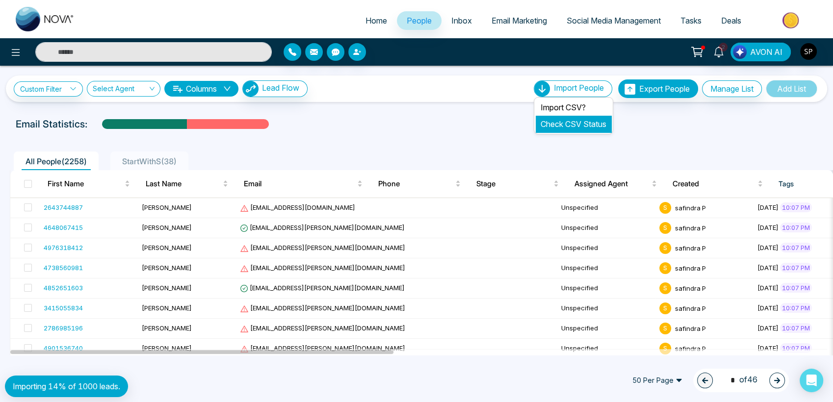
click at [551, 121] on link "Check CSV Status" at bounding box center [574, 124] width 66 height 10
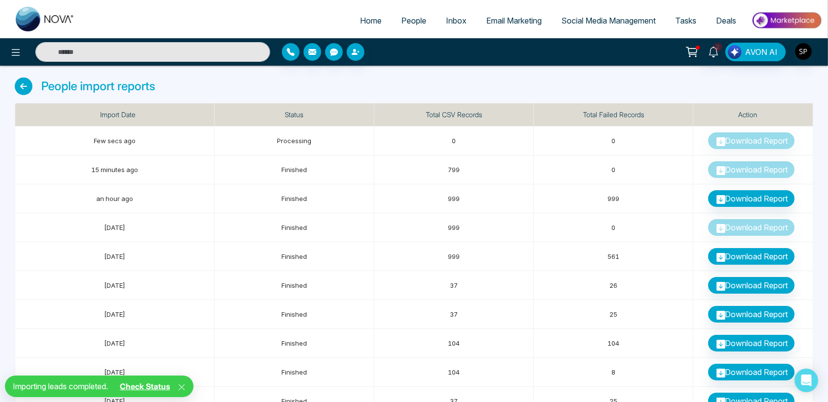
click at [186, 388] on icon at bounding box center [182, 388] width 8 height 8
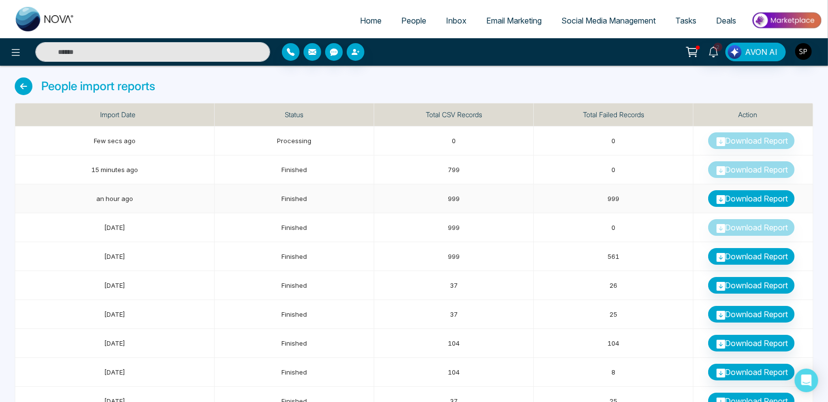
click at [734, 194] on link "Download Report" at bounding box center [751, 198] width 86 height 17
click at [758, 254] on link "Download Report" at bounding box center [751, 256] width 86 height 17
click at [744, 284] on link "Download Report" at bounding box center [751, 285] width 86 height 17
click at [730, 286] on link "Download Report" at bounding box center [751, 285] width 86 height 17
click at [741, 338] on link "Download Report" at bounding box center [751, 343] width 86 height 17
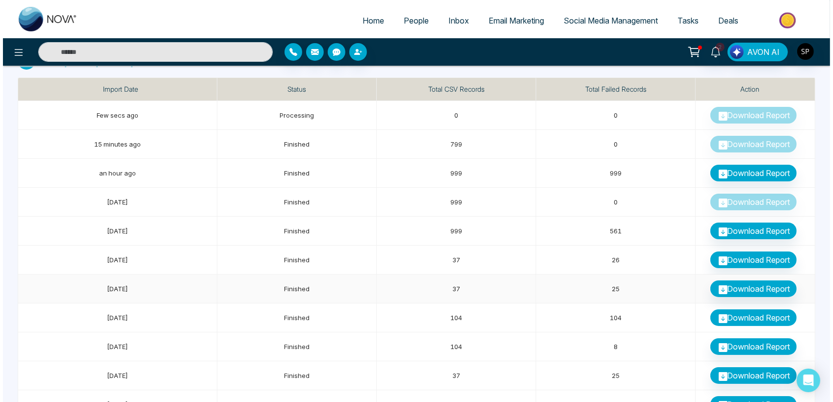
scroll to position [26, 0]
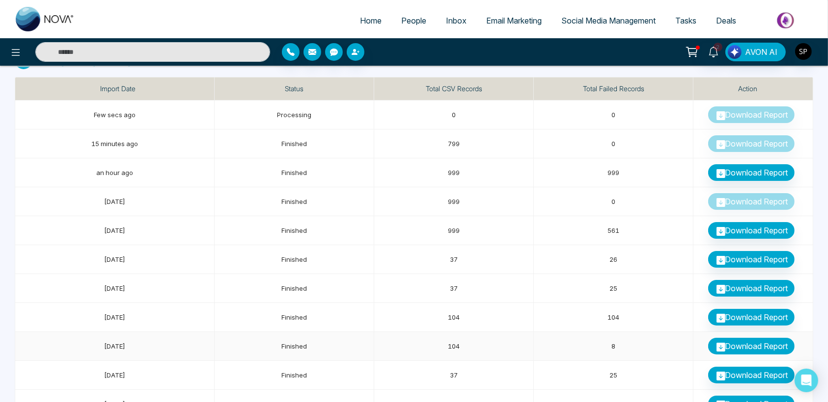
click at [751, 351] on link "Download Report" at bounding box center [751, 346] width 86 height 17
click at [731, 371] on link "Download Report" at bounding box center [751, 375] width 86 height 17
click at [14, 56] on icon at bounding box center [16, 53] width 12 height 12
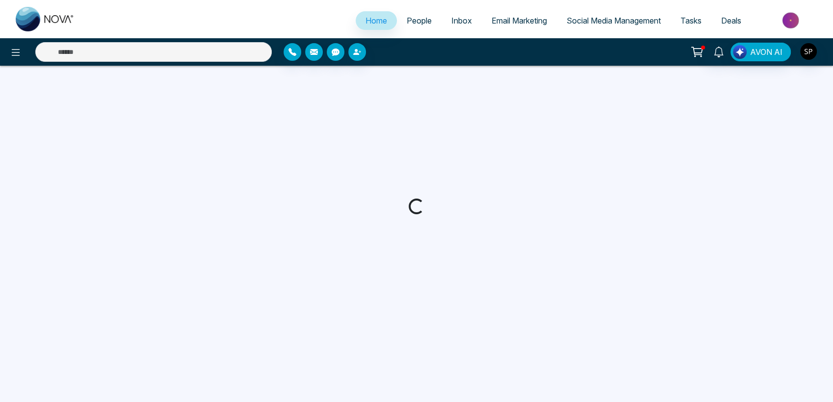
select select "*"
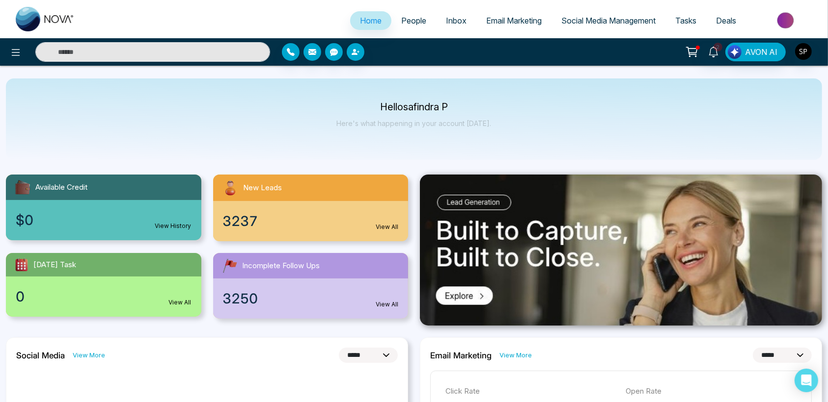
click at [382, 229] on link "View All" at bounding box center [386, 227] width 23 height 9
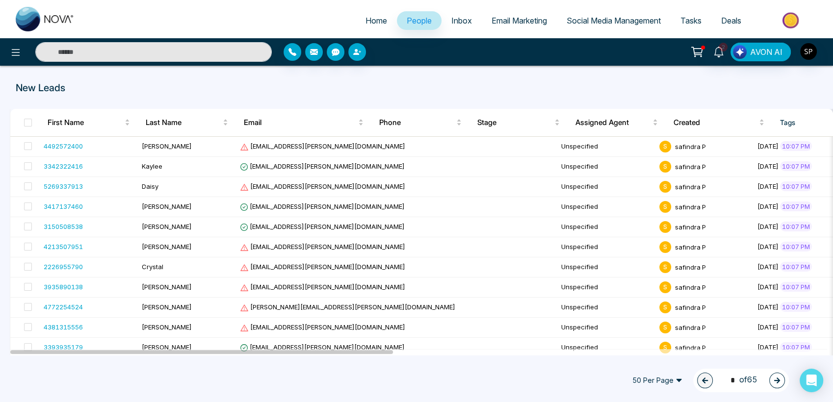
click at [776, 376] on button "button" at bounding box center [778, 381] width 16 height 16
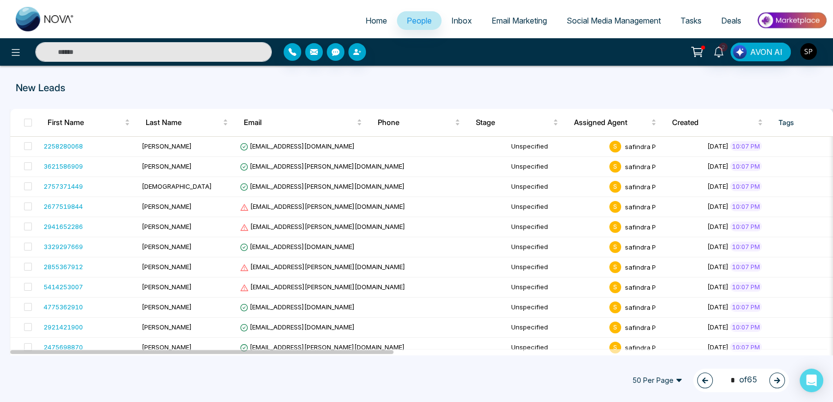
click at [774, 378] on icon "button" at bounding box center [777, 380] width 7 height 7
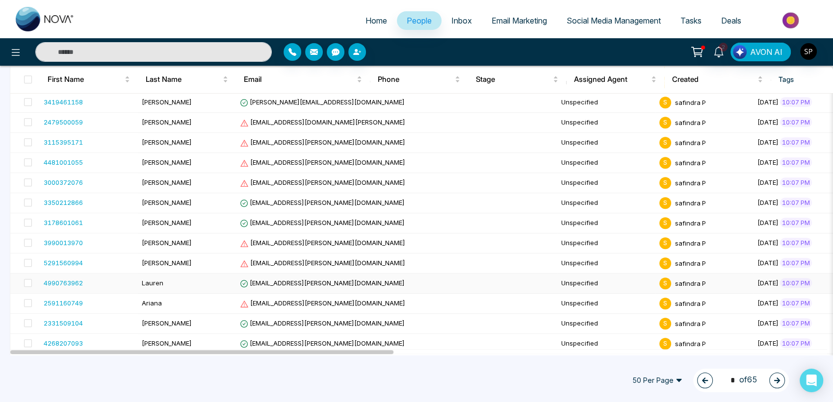
scroll to position [791, 0]
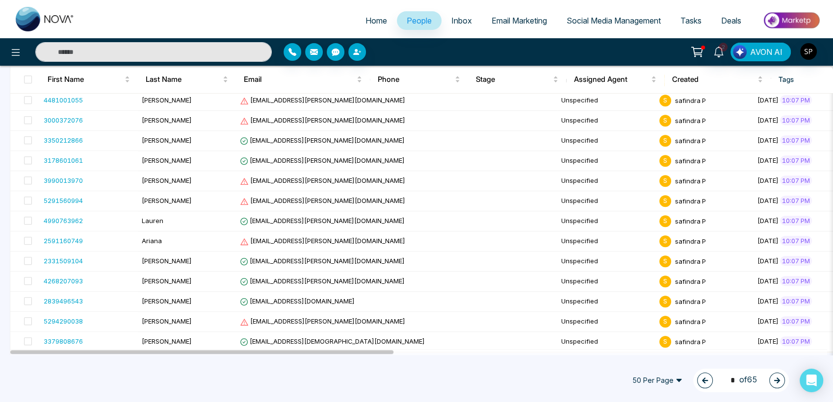
click at [775, 381] on icon "button" at bounding box center [778, 381] width 6 height 6
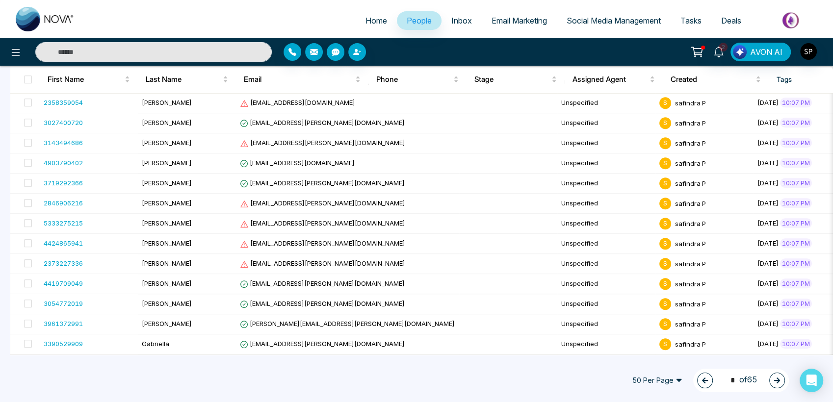
click at [775, 381] on icon "button" at bounding box center [778, 381] width 6 height 6
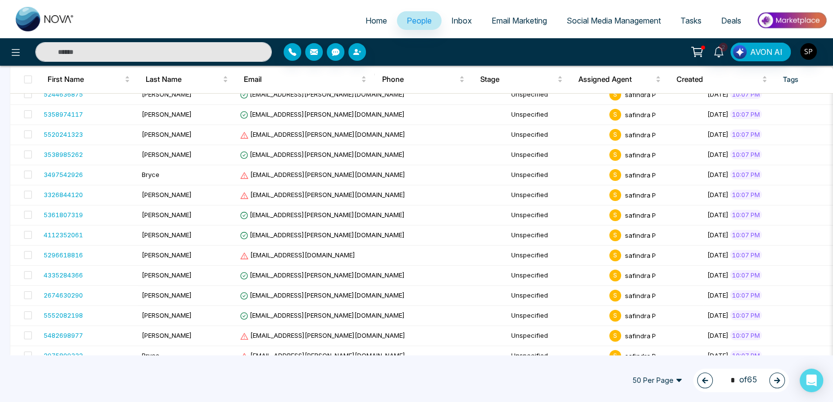
scroll to position [132, 0]
click at [780, 382] on icon "button" at bounding box center [777, 380] width 7 height 7
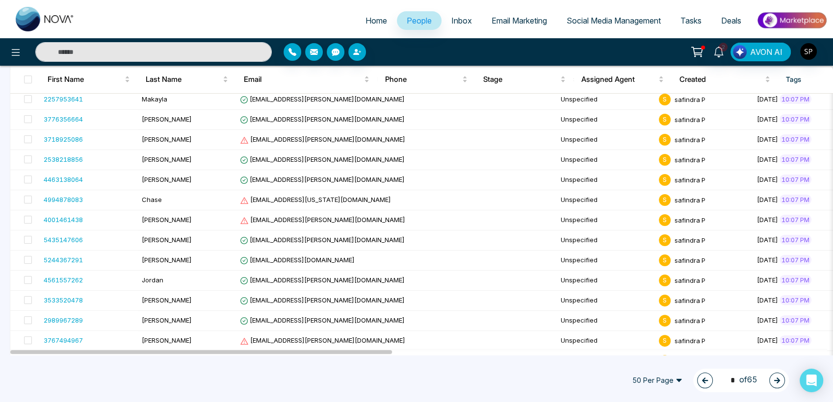
scroll to position [282, 0]
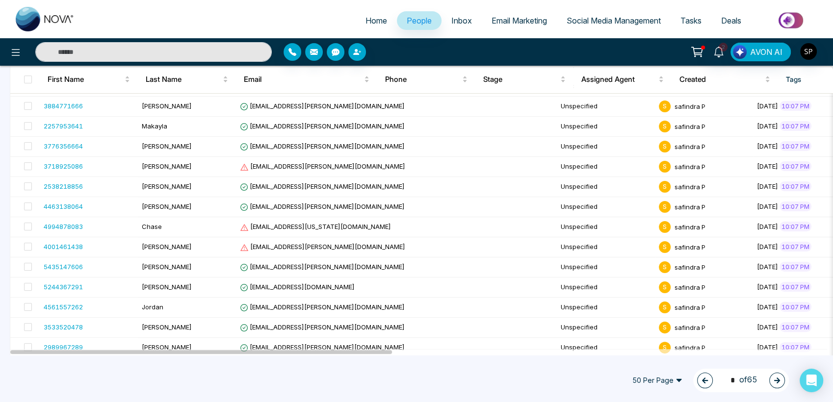
click at [777, 385] on button "button" at bounding box center [778, 381] width 16 height 16
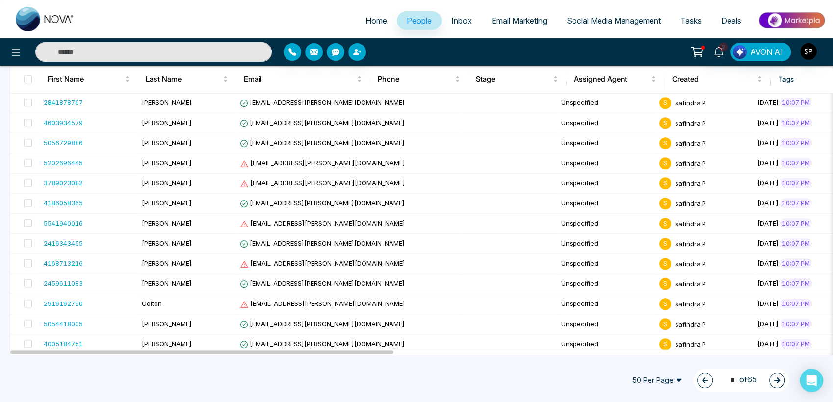
scroll to position [791, 0]
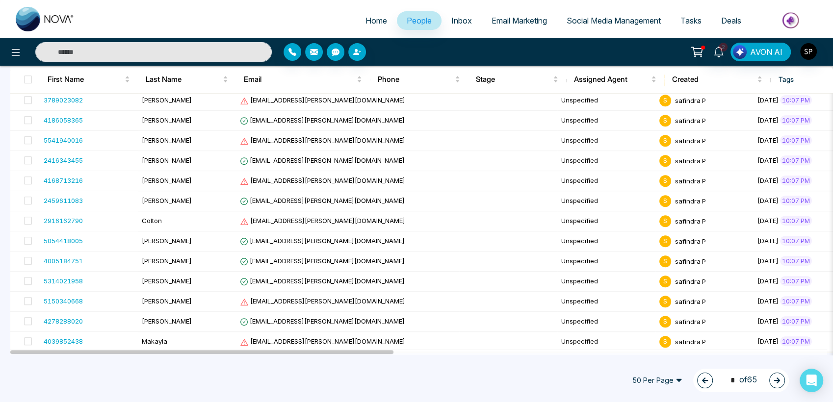
click at [776, 379] on icon "button" at bounding box center [777, 380] width 7 height 7
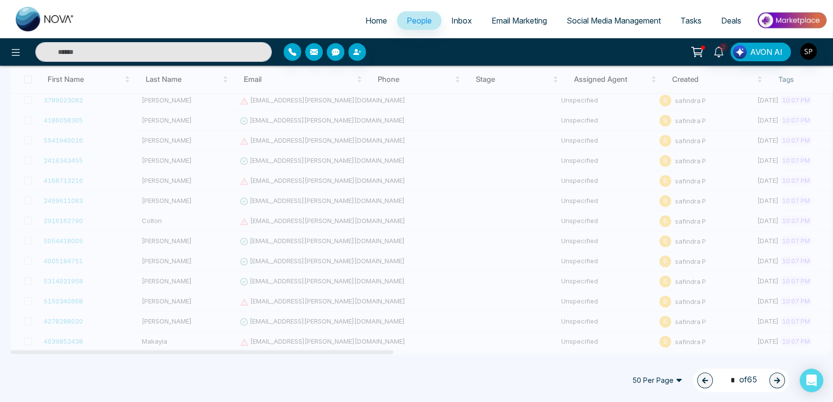
type input "*"
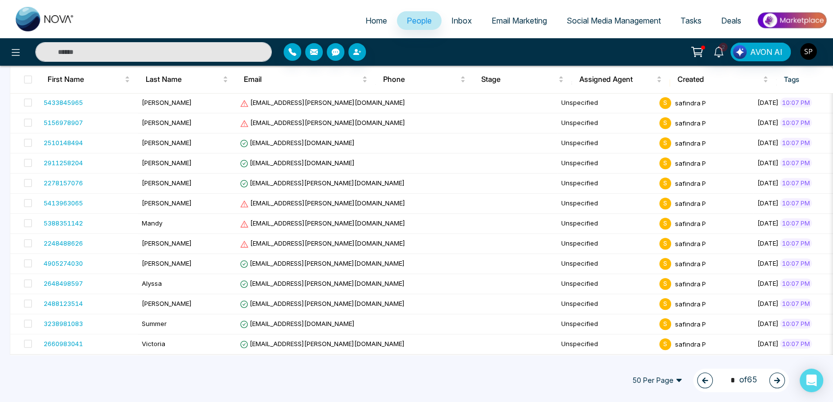
click at [673, 379] on span "50 Per Page" at bounding box center [658, 381] width 64 height 16
click at [370, 20] on span "Home" at bounding box center [377, 21] width 22 height 10
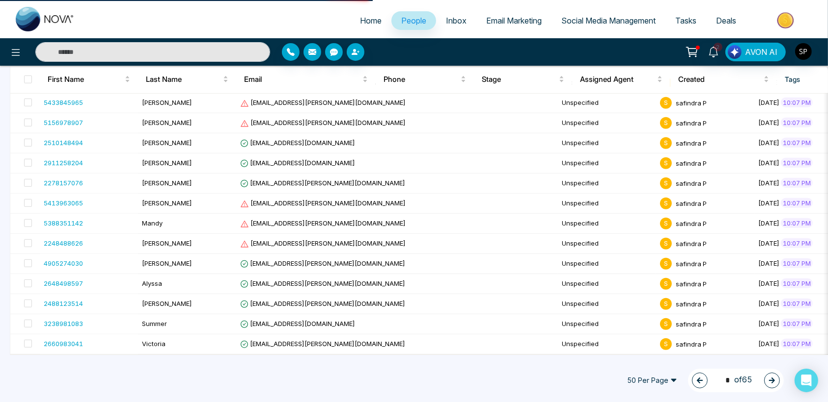
select select "*"
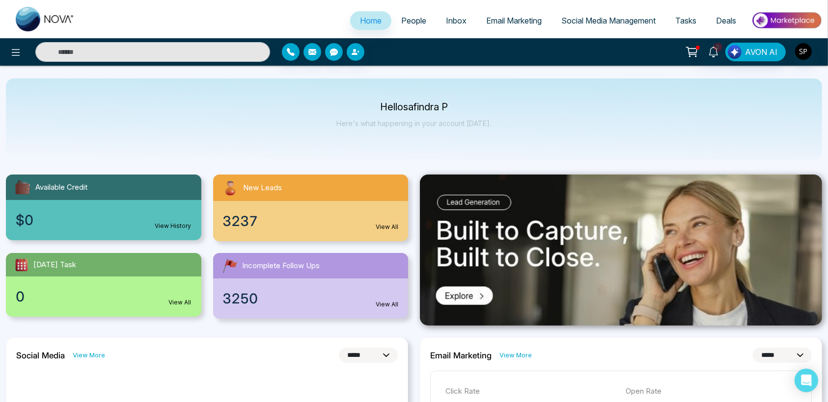
click at [403, 23] on span "People" at bounding box center [413, 21] width 25 height 10
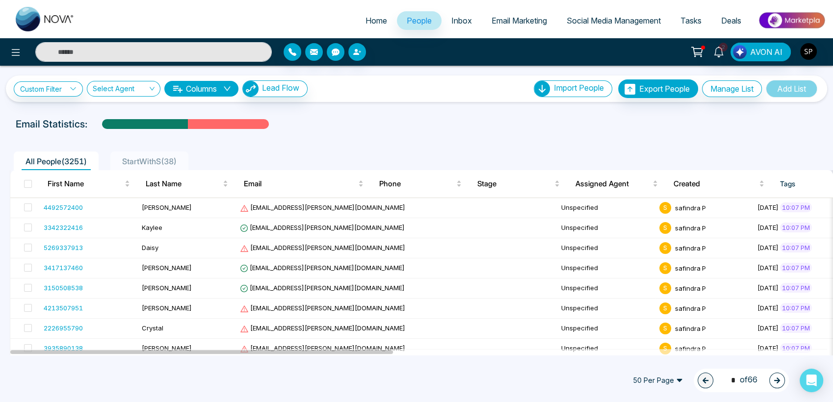
click at [140, 159] on span "StartWithS ( 38 )" at bounding box center [149, 162] width 62 height 10
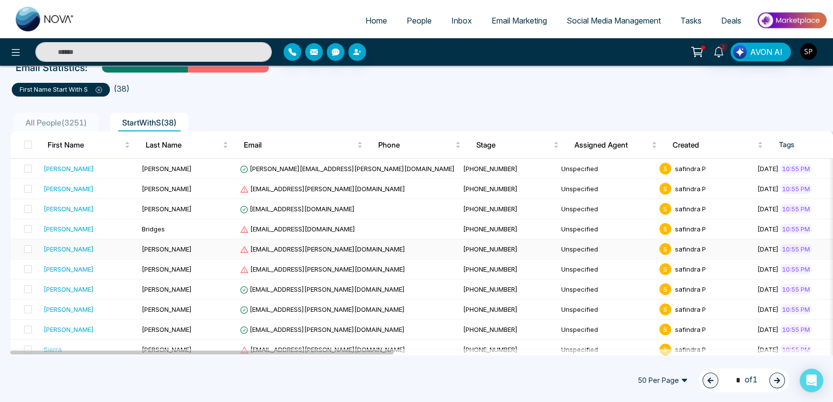
scroll to position [67, 0]
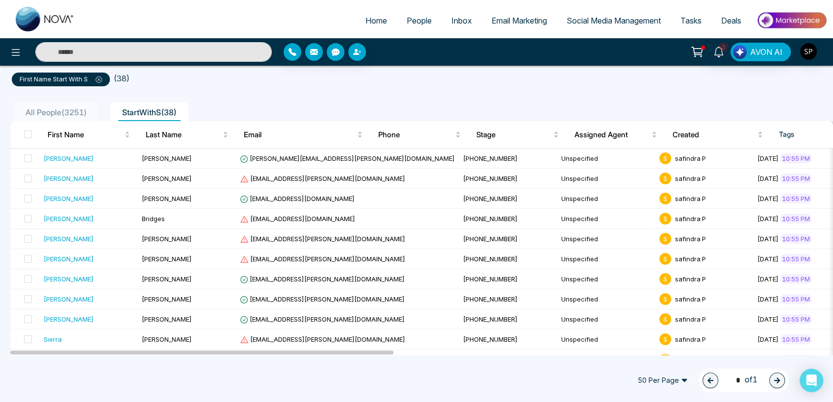
click at [53, 111] on span "All People ( 3251 )" at bounding box center [56, 112] width 69 height 10
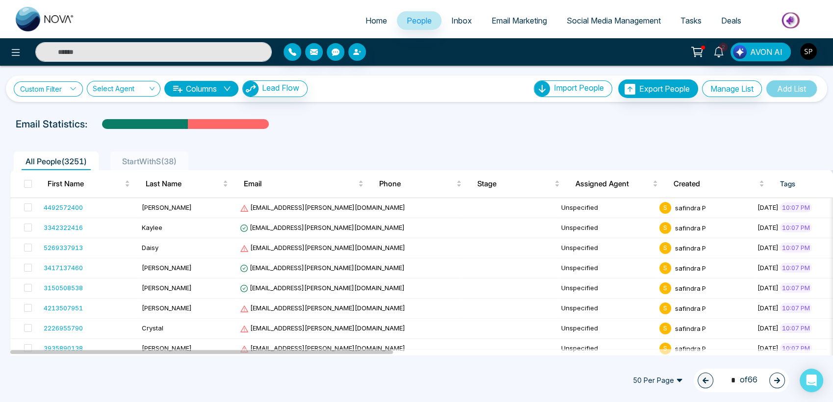
click at [41, 94] on link "Custom Filter" at bounding box center [48, 88] width 69 height 15
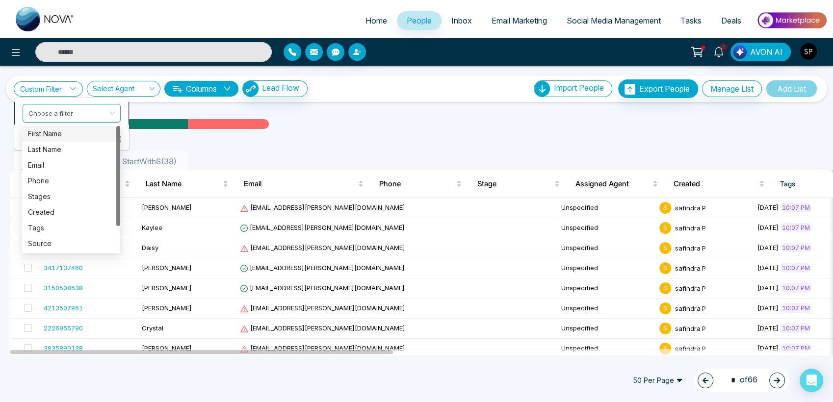
click at [113, 112] on div "Choose a filter" at bounding box center [72, 113] width 98 height 19
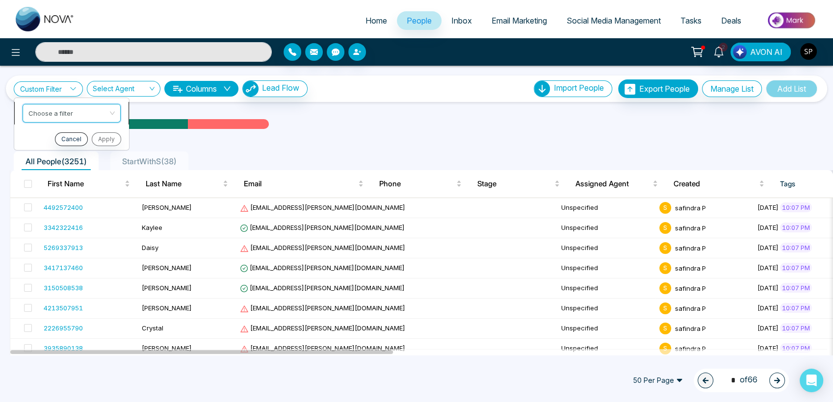
click at [113, 112] on div "Choose a filter" at bounding box center [72, 113] width 98 height 19
click at [157, 93] on div "Select Agent" at bounding box center [124, 89] width 74 height 16
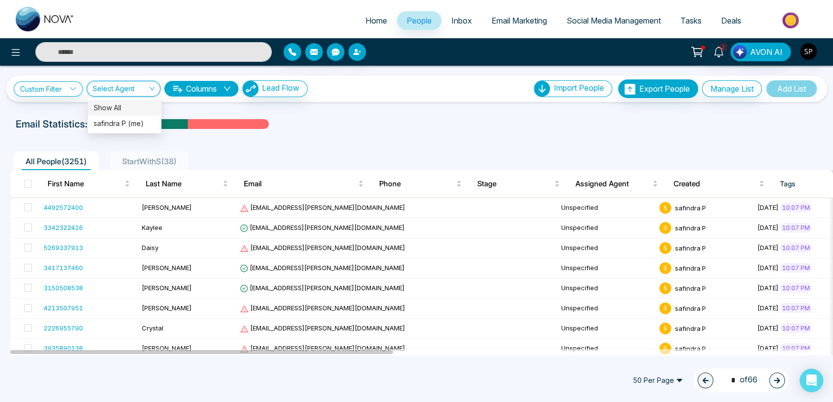
click at [153, 96] on div "Select Agent" at bounding box center [124, 89] width 74 height 16
click at [229, 89] on icon "down" at bounding box center [227, 88] width 7 height 4
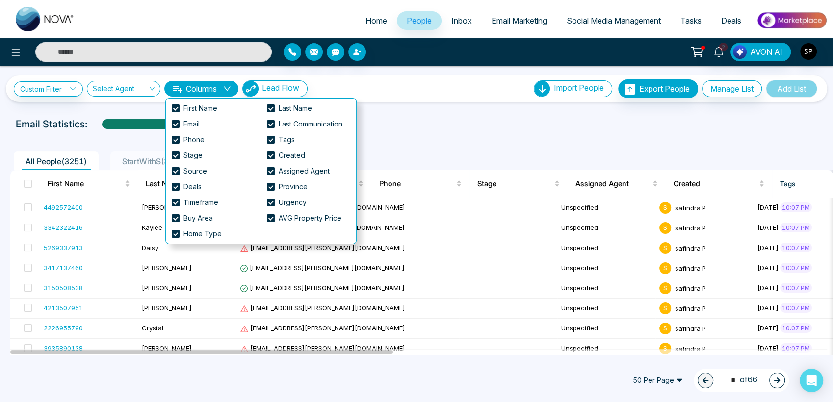
click at [229, 89] on icon "down" at bounding box center [227, 88] width 7 height 4
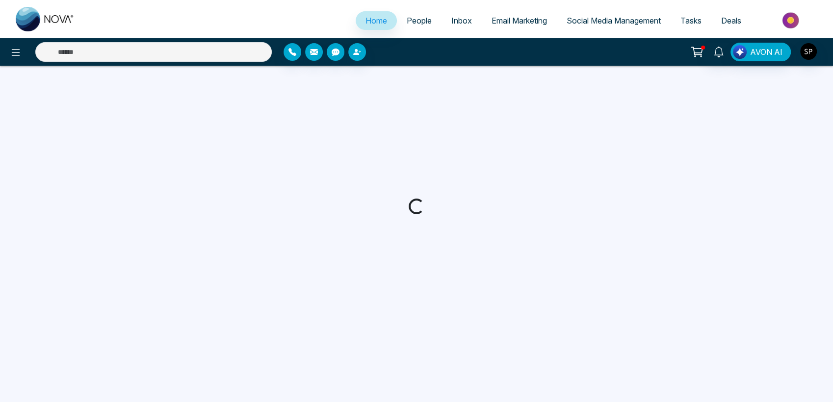
select select "*"
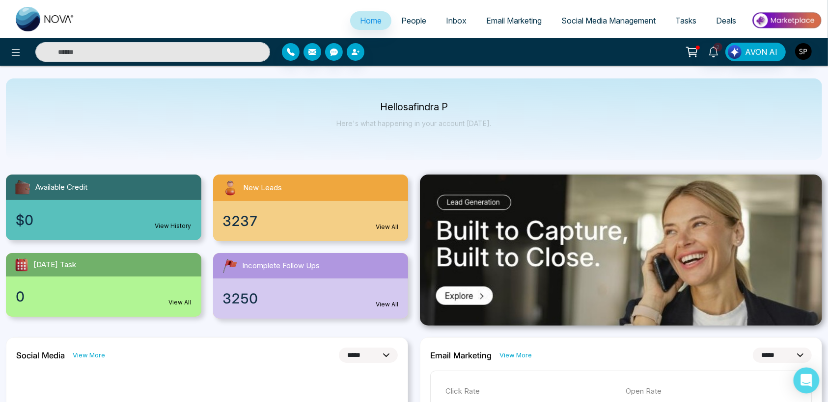
click at [810, 381] on icon "Open Intercom Messenger" at bounding box center [805, 381] width 11 height 13
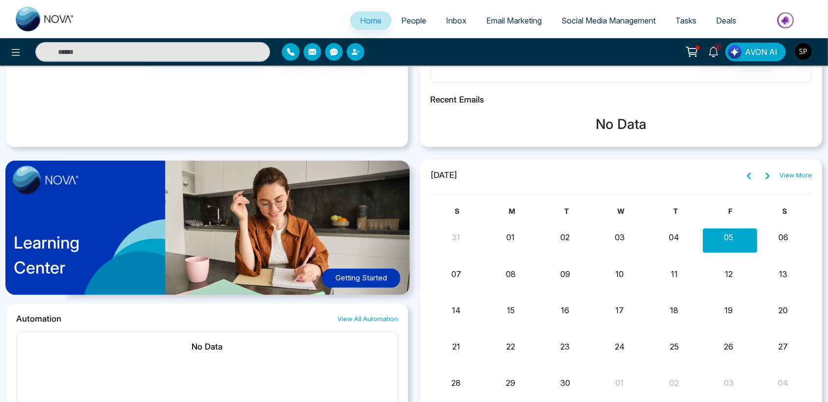
scroll to position [404, 0]
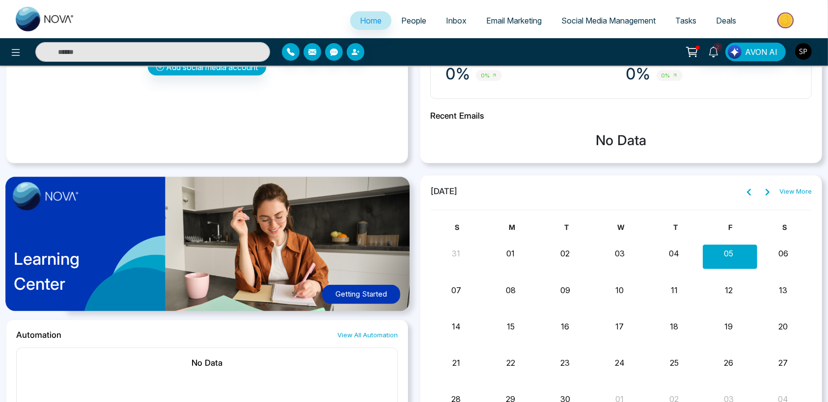
click at [358, 289] on button "Getting Started" at bounding box center [361, 294] width 78 height 19
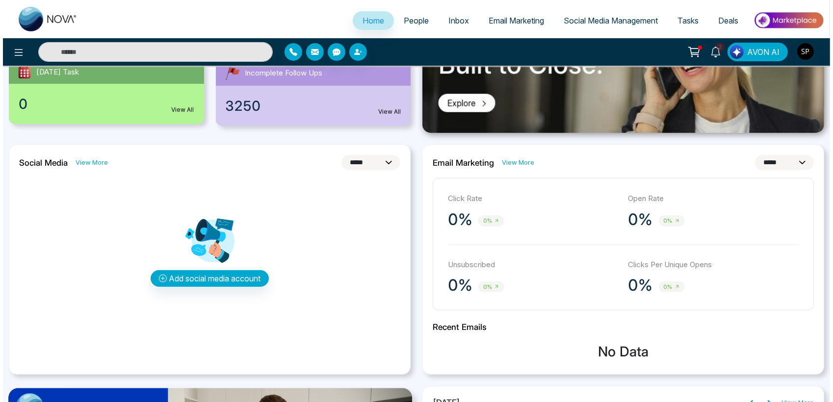
scroll to position [0, 0]
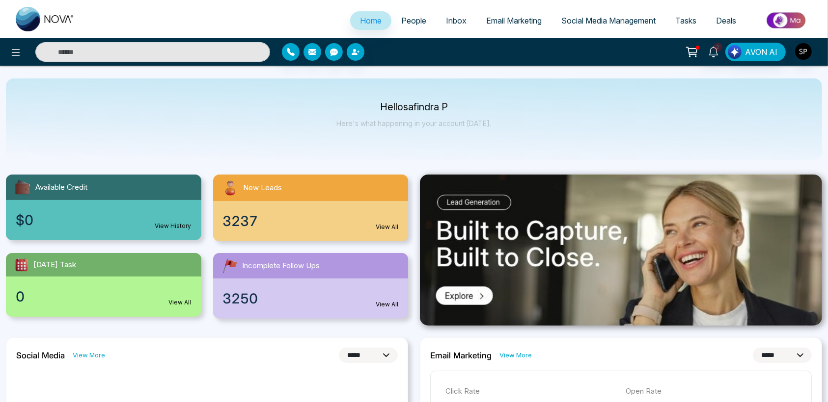
click at [392, 303] on link "View All" at bounding box center [386, 304] width 23 height 9
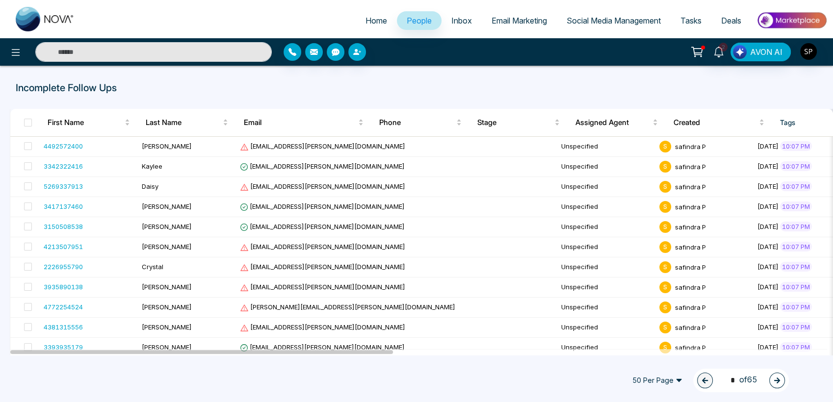
click at [452, 18] on span "Inbox" at bounding box center [462, 21] width 21 height 10
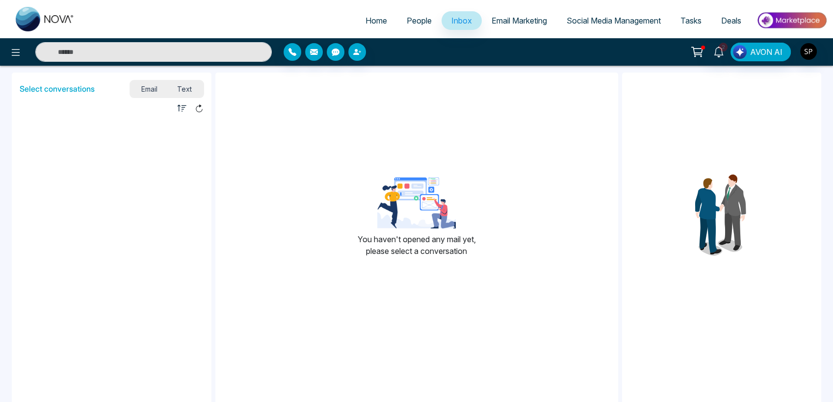
click at [379, 17] on span "Home" at bounding box center [377, 21] width 22 height 10
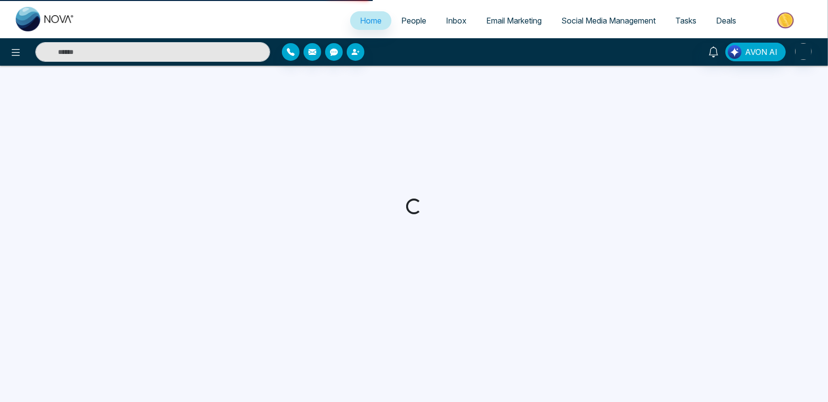
select select "*"
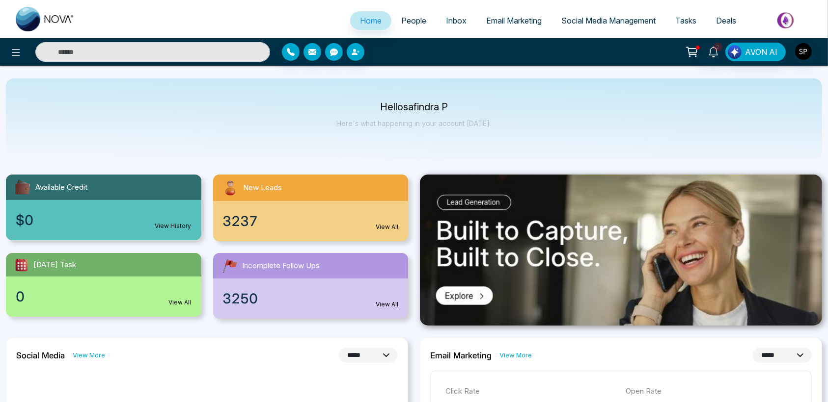
click at [456, 17] on span "Inbox" at bounding box center [456, 21] width 21 height 10
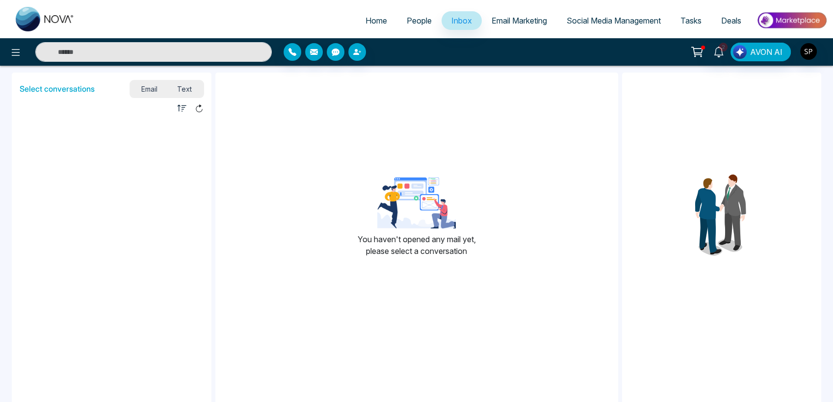
click at [507, 15] on link "Email Marketing" at bounding box center [519, 20] width 75 height 19
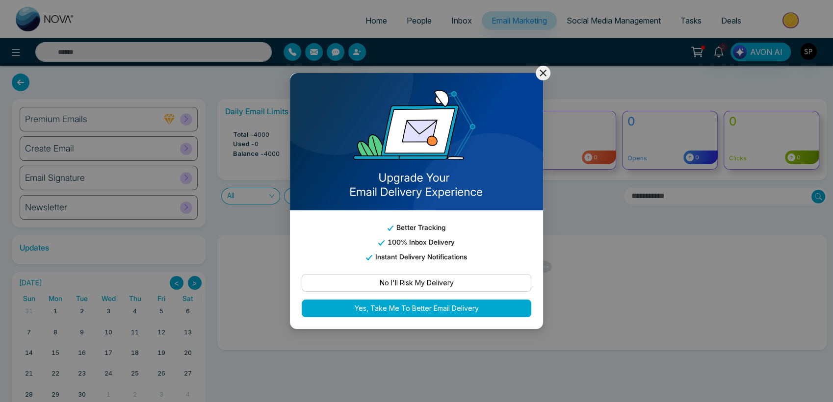
click at [543, 74] on icon at bounding box center [543, 73] width 12 height 12
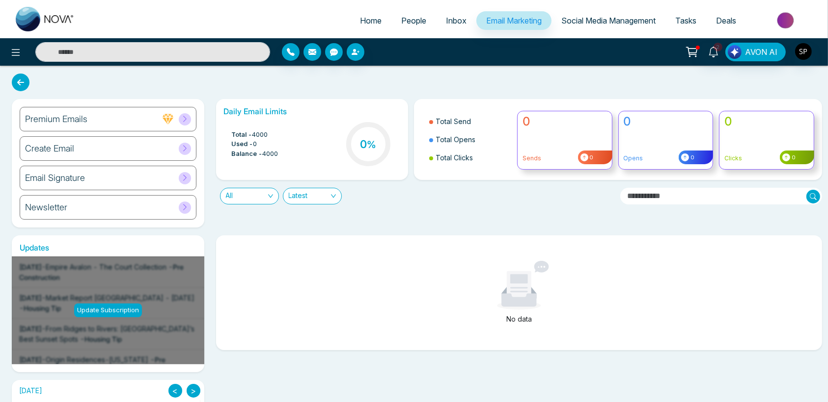
click at [578, 29] on link "Social Media Management" at bounding box center [608, 20] width 114 height 19
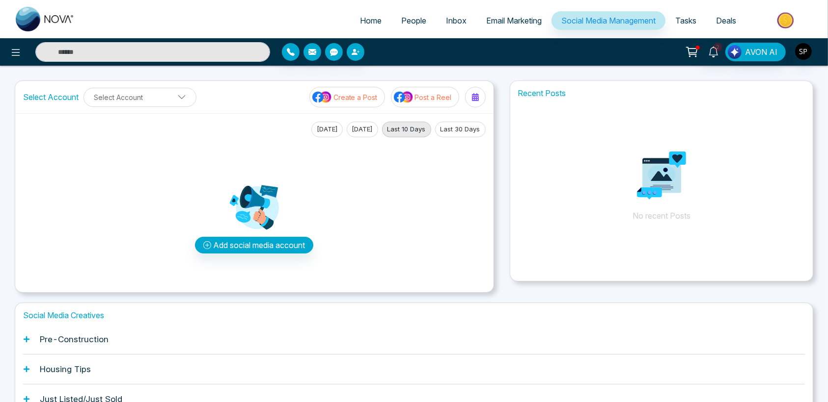
click at [727, 23] on span "Deals" at bounding box center [726, 21] width 20 height 10
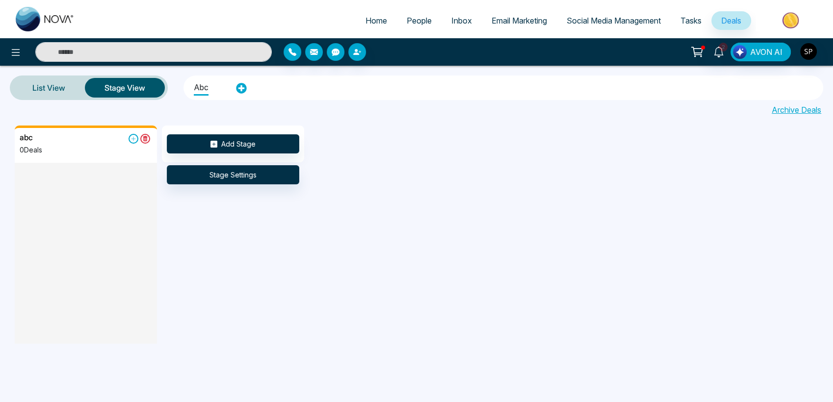
click at [696, 22] on span "Tasks" at bounding box center [691, 21] width 21 height 10
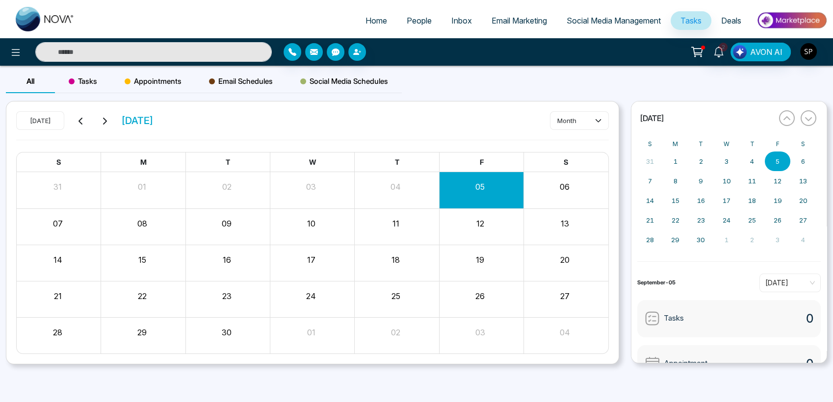
click at [734, 18] on span "Deals" at bounding box center [732, 21] width 20 height 10
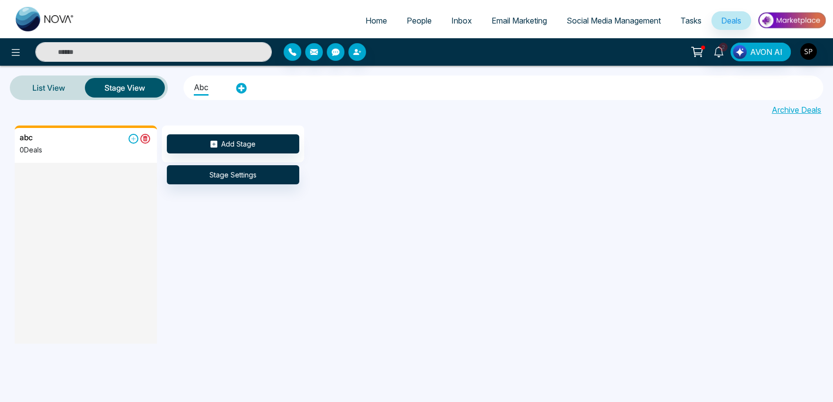
click at [369, 17] on span "Home" at bounding box center [377, 21] width 22 height 10
select select "*"
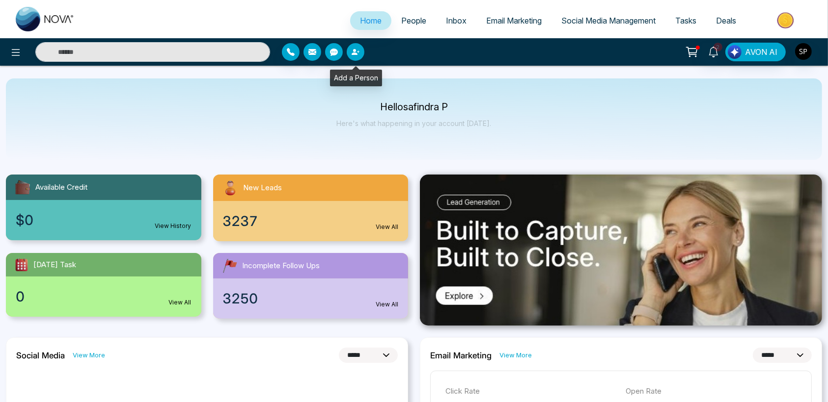
click at [354, 52] on icon "button" at bounding box center [355, 52] width 8 height 8
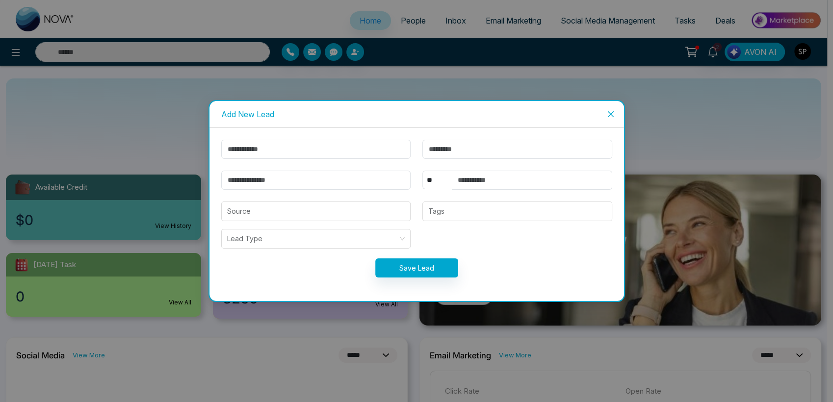
click at [609, 116] on icon "close" at bounding box center [611, 114] width 8 height 8
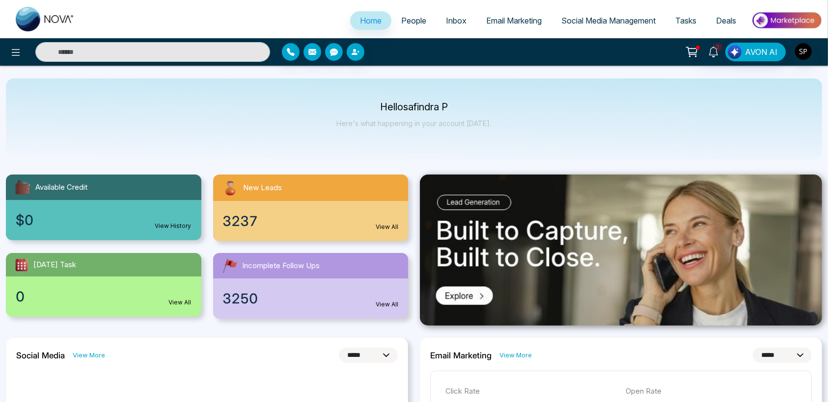
click at [639, 101] on div "Hello safindra P Here's what happening in your account today." at bounding box center [414, 119] width 816 height 81
click at [401, 25] on span "People" at bounding box center [413, 21] width 25 height 10
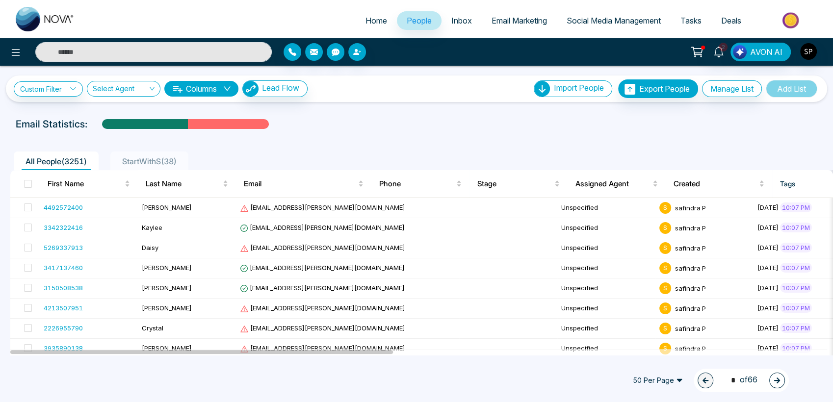
click at [458, 23] on span "Inbox" at bounding box center [462, 21] width 21 height 10
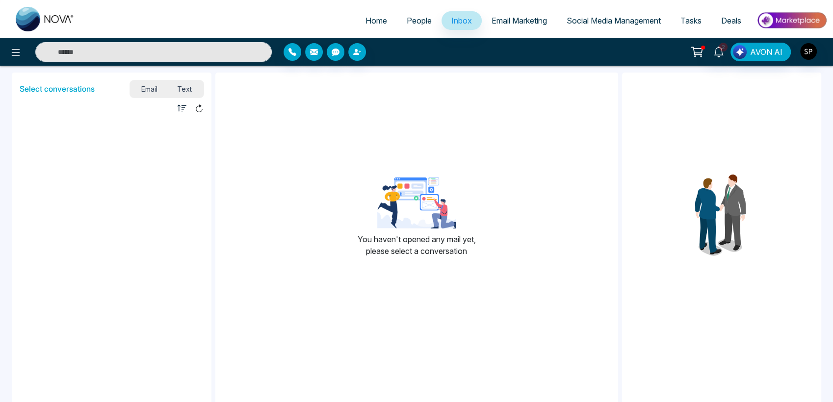
click at [31, 14] on img at bounding box center [45, 19] width 59 height 25
select select "*"
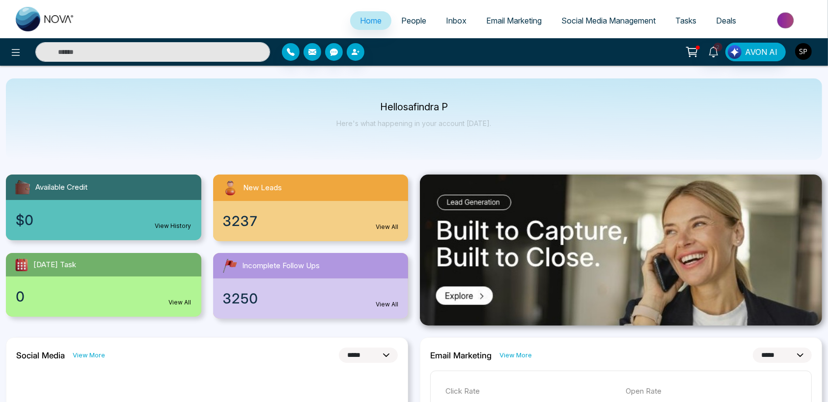
click at [806, 50] on img "button" at bounding box center [803, 51] width 17 height 17
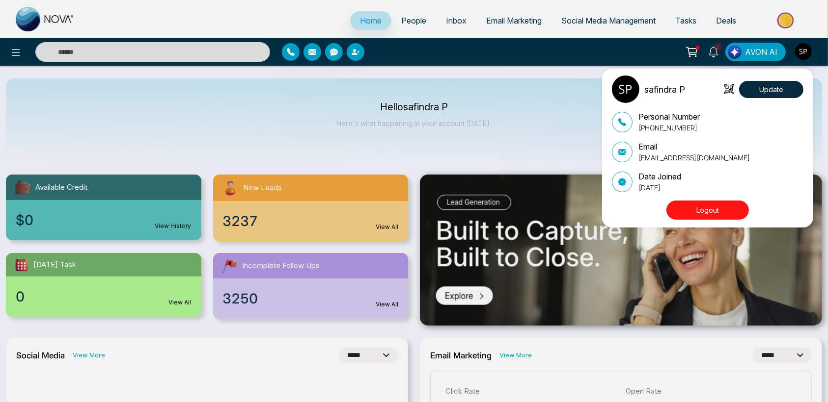
click at [618, 122] on icon at bounding box center [622, 122] width 8 height 8
click at [707, 204] on button "Logout" at bounding box center [707, 210] width 82 height 19
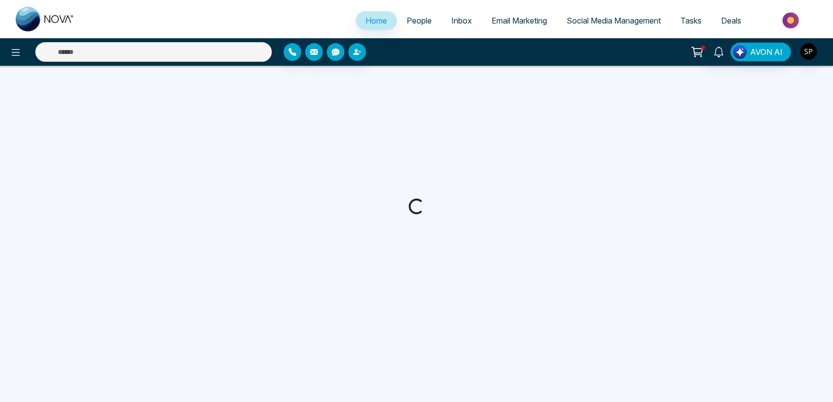
select select "*"
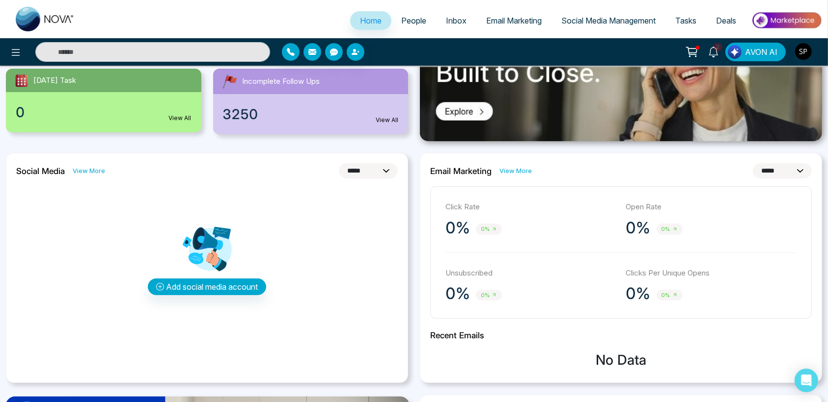
scroll to position [185, 0]
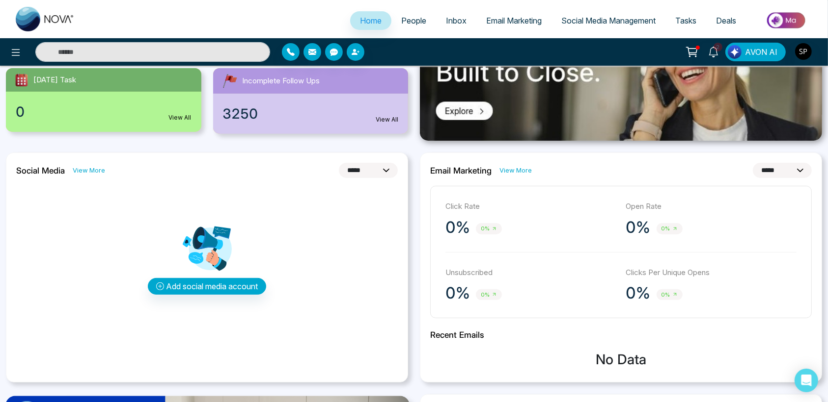
click at [508, 169] on link "View More" at bounding box center [515, 170] width 32 height 9
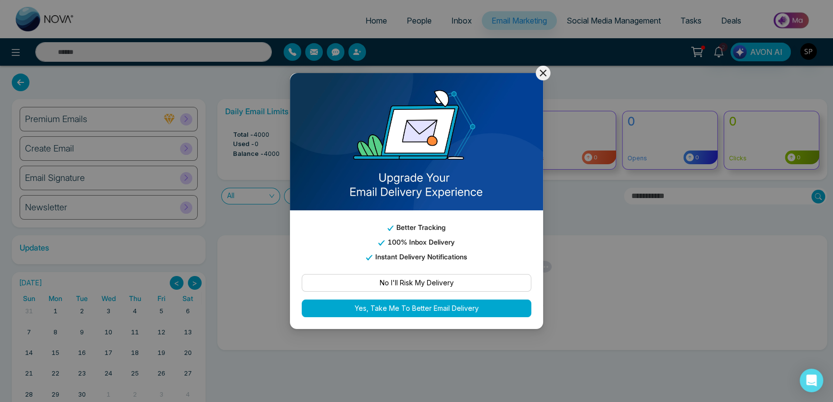
click at [542, 67] on icon at bounding box center [543, 73] width 12 height 12
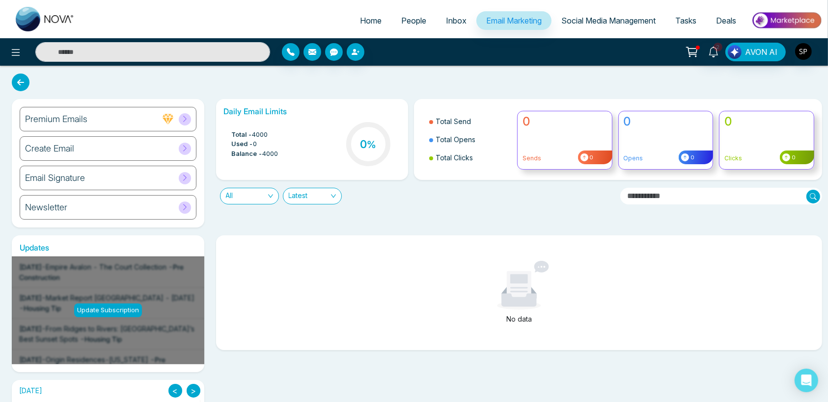
click at [29, 19] on img at bounding box center [45, 19] width 59 height 25
select select "*"
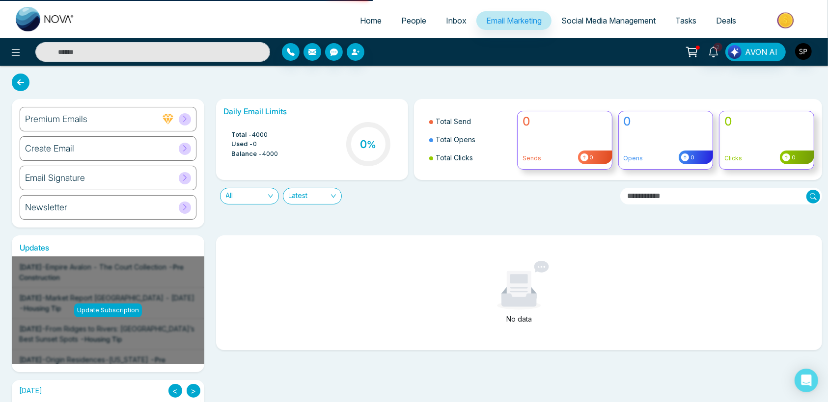
select select "*"
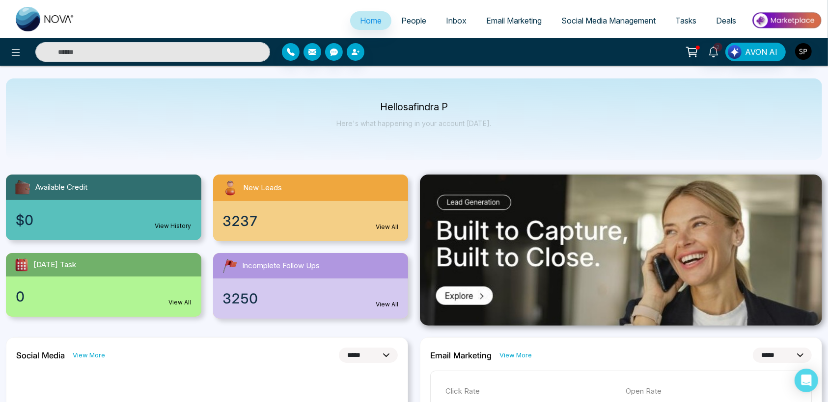
click at [472, 294] on img at bounding box center [621, 250] width 402 height 151
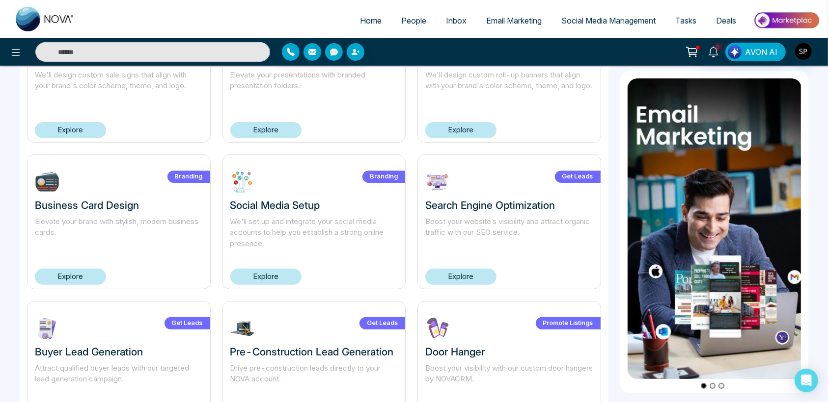
scroll to position [272, 0]
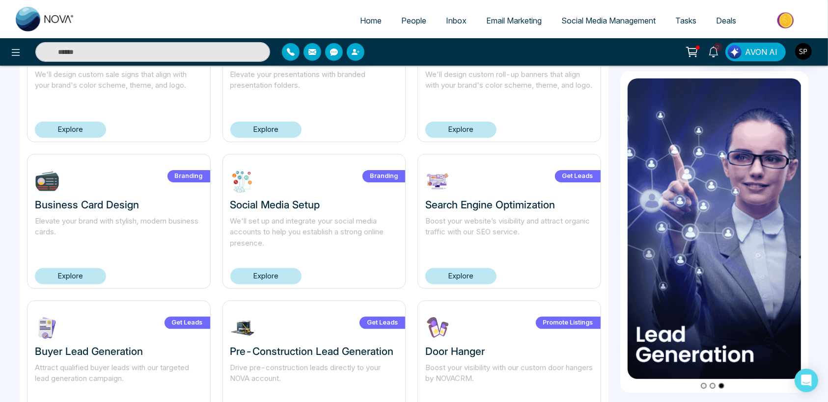
click at [79, 274] on link "Explore" at bounding box center [70, 276] width 71 height 16
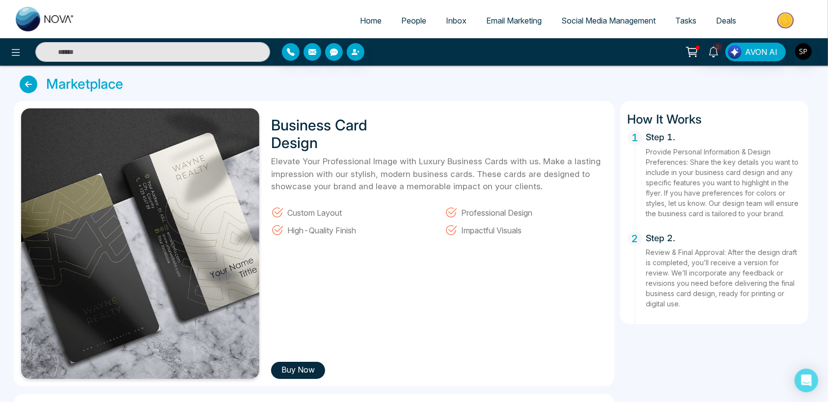
click at [79, 274] on img at bounding box center [140, 243] width 238 height 271
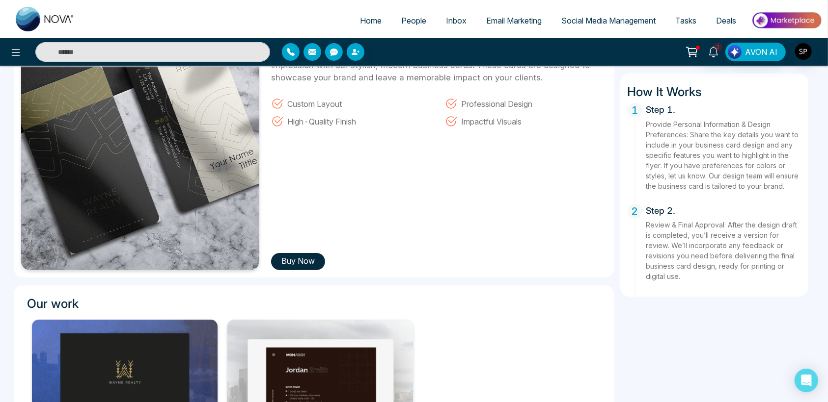
scroll to position [105, 0]
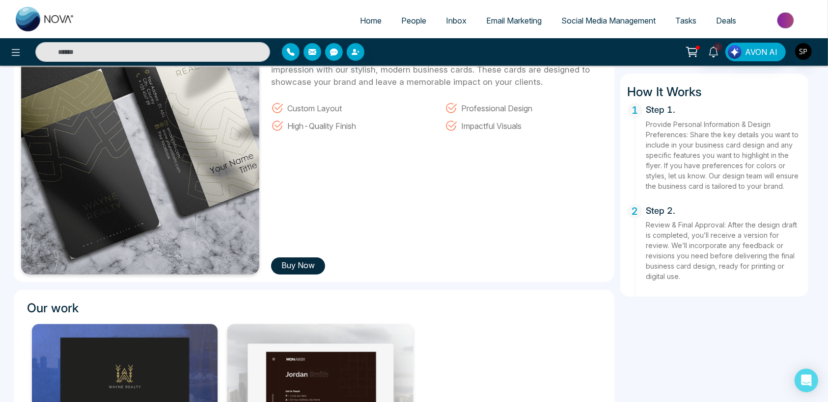
click at [256, 287] on div "Business Card Design Elevate Your Professional Image with Luxury Business Cards…" at bounding box center [314, 270] width 600 height 547
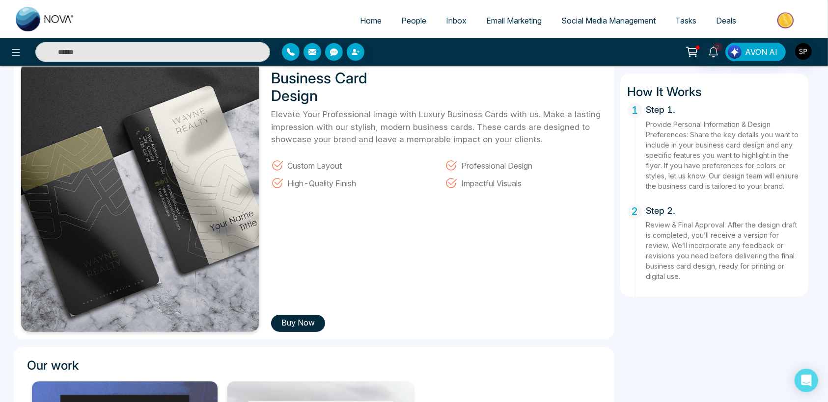
scroll to position [0, 0]
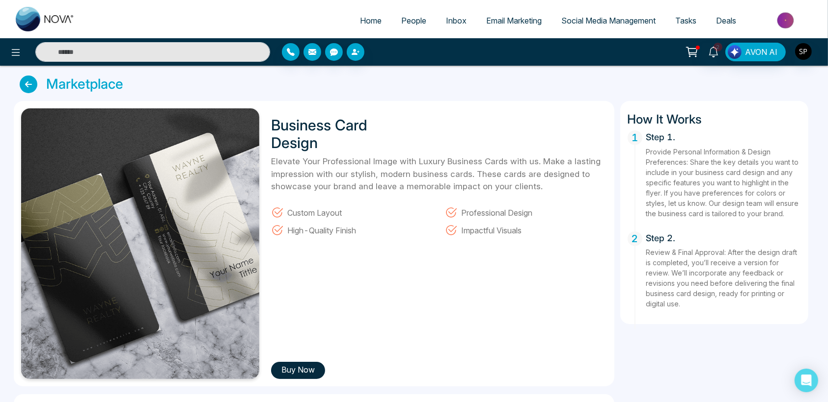
click at [26, 84] on icon at bounding box center [29, 85] width 18 height 18
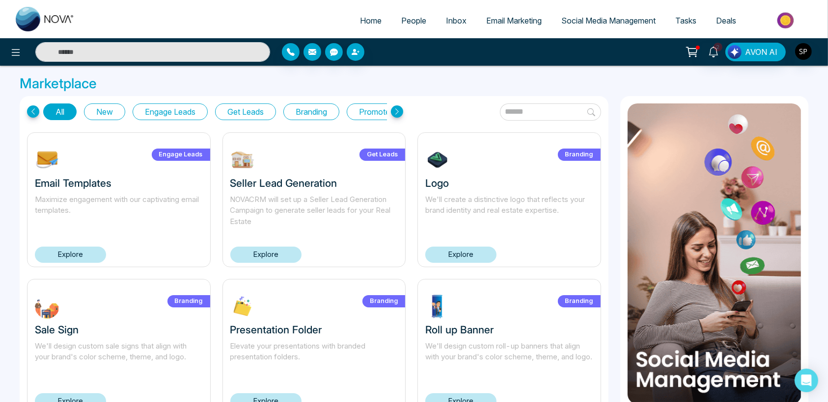
click at [62, 248] on link "Explore" at bounding box center [70, 255] width 71 height 16
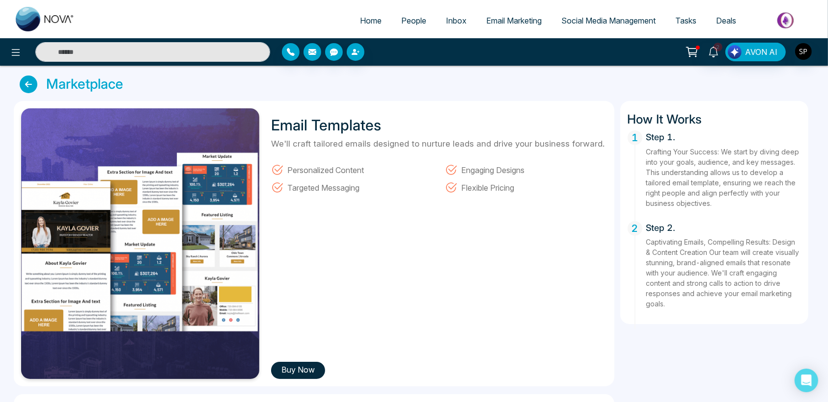
click at [27, 81] on icon at bounding box center [29, 85] width 18 height 18
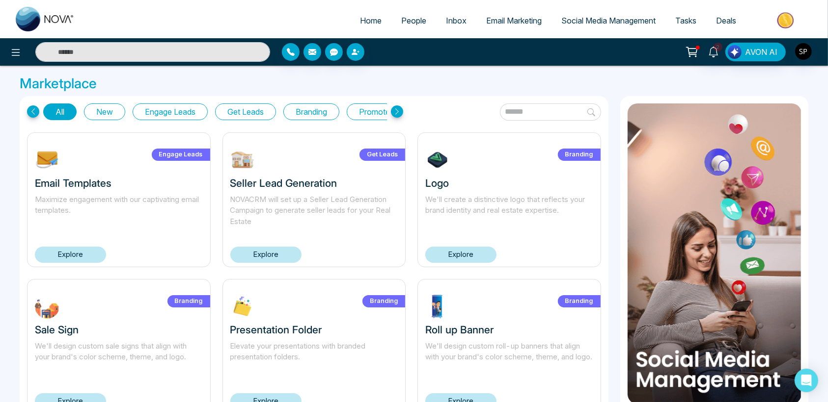
click at [454, 256] on link "Explore" at bounding box center [460, 255] width 71 height 16
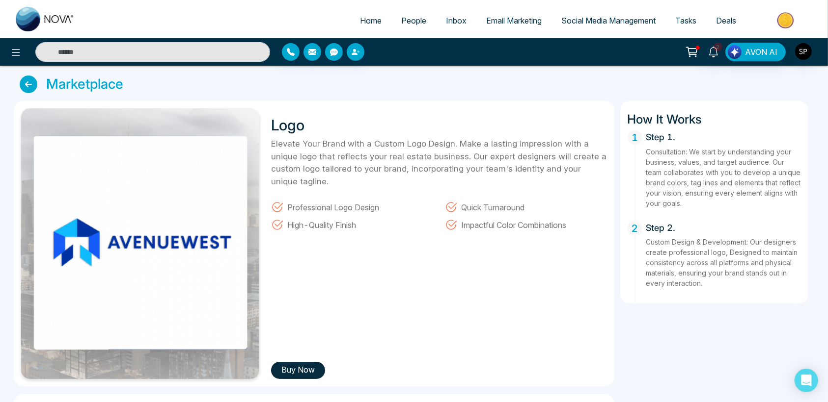
click at [27, 80] on icon at bounding box center [29, 85] width 18 height 18
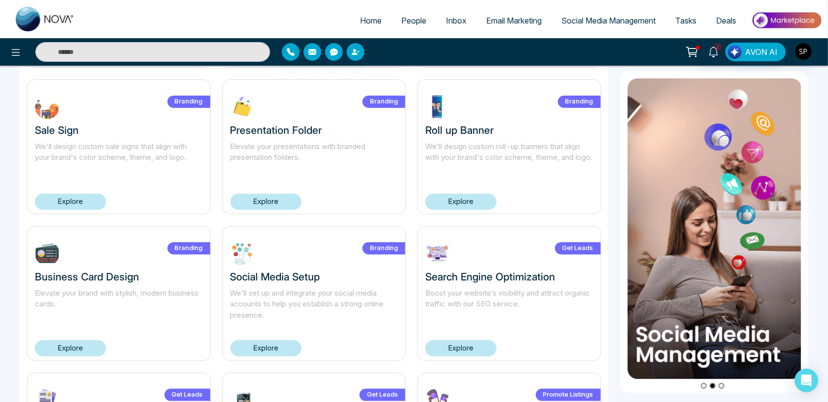
scroll to position [198, 0]
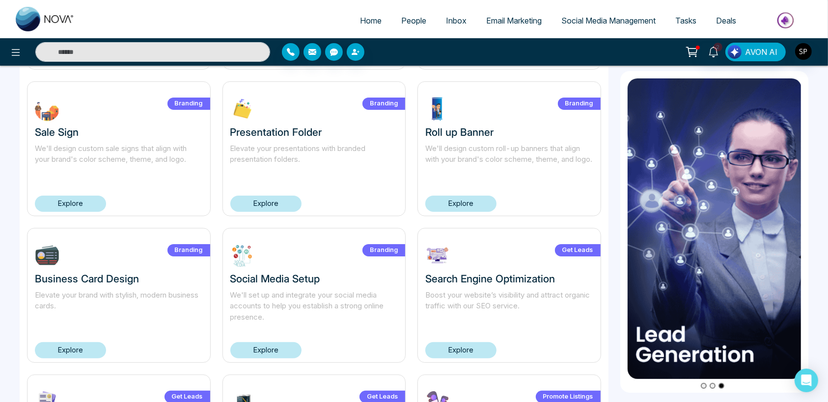
click at [72, 200] on link "Explore" at bounding box center [70, 204] width 71 height 16
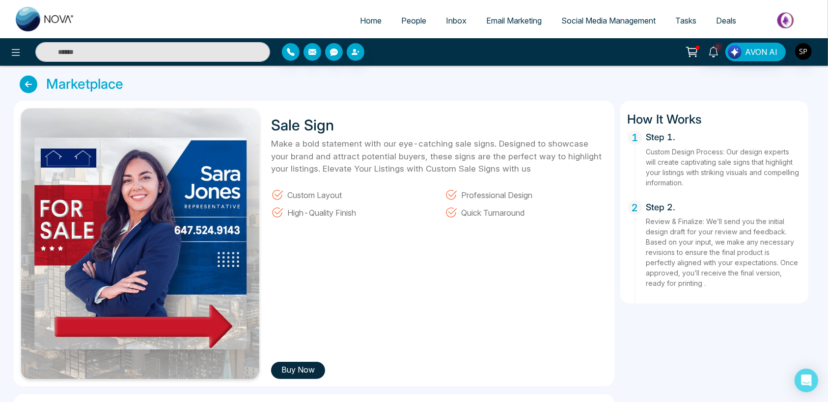
click at [25, 88] on icon at bounding box center [29, 85] width 18 height 18
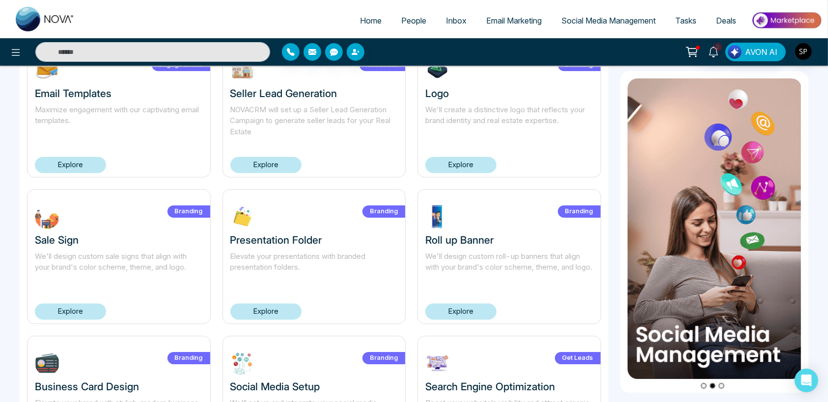
scroll to position [90, 0]
click at [258, 308] on link "Explore" at bounding box center [265, 311] width 71 height 16
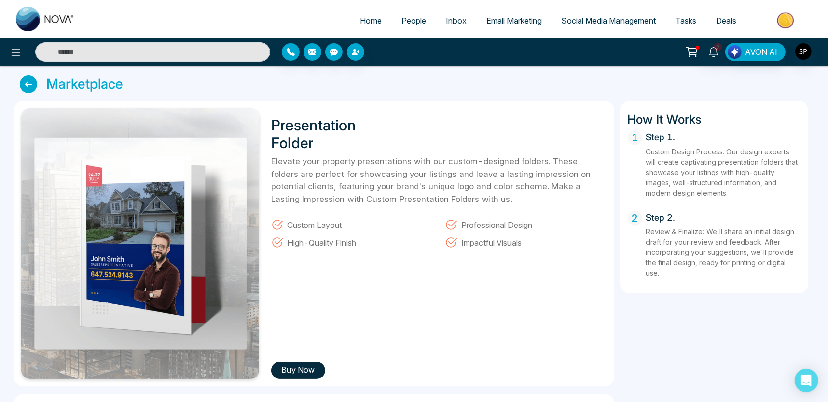
click at [31, 82] on icon at bounding box center [29, 85] width 18 height 18
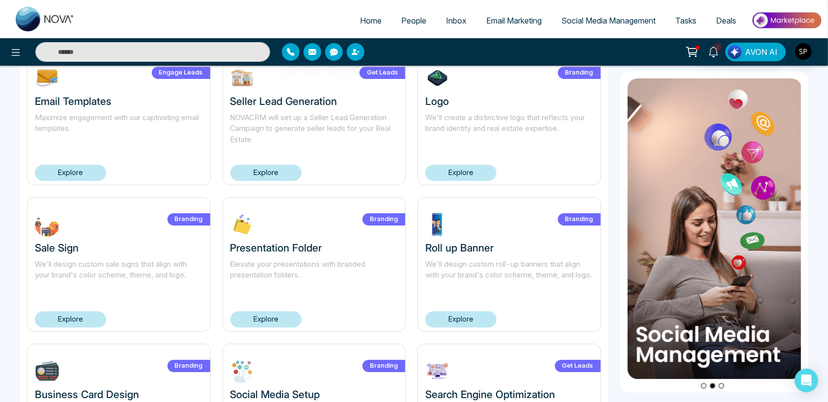
scroll to position [84, 0]
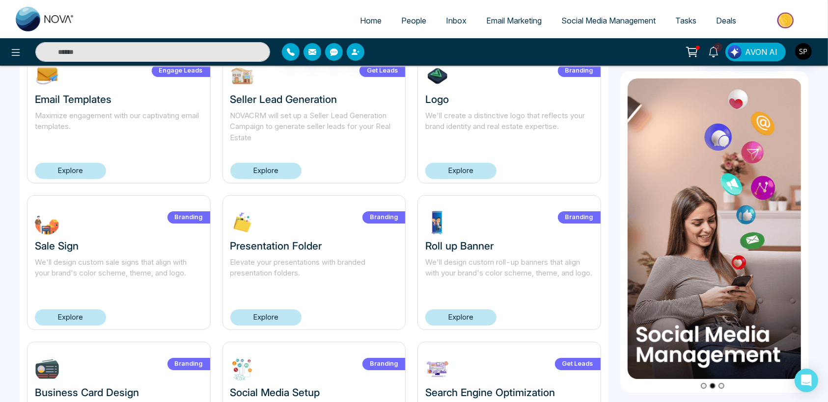
click at [462, 317] on link "Explore" at bounding box center [460, 318] width 71 height 16
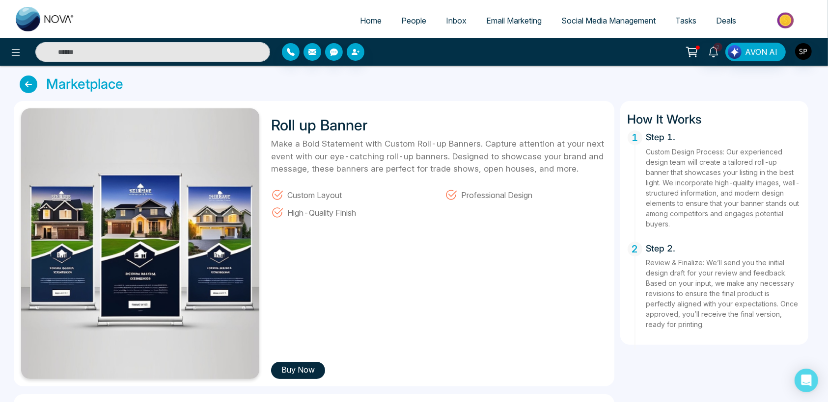
click at [27, 84] on icon at bounding box center [29, 85] width 18 height 18
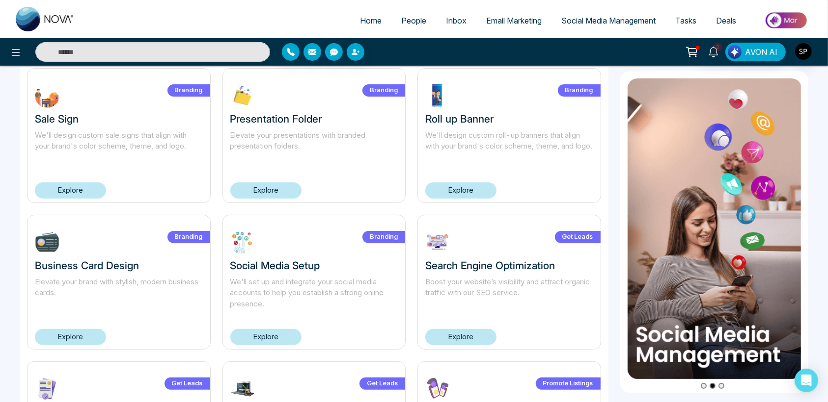
scroll to position [212, 0]
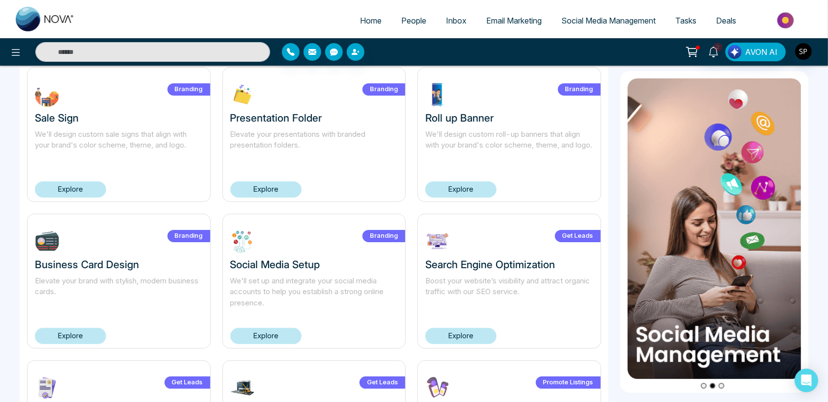
click at [65, 336] on link "Explore" at bounding box center [70, 336] width 71 height 16
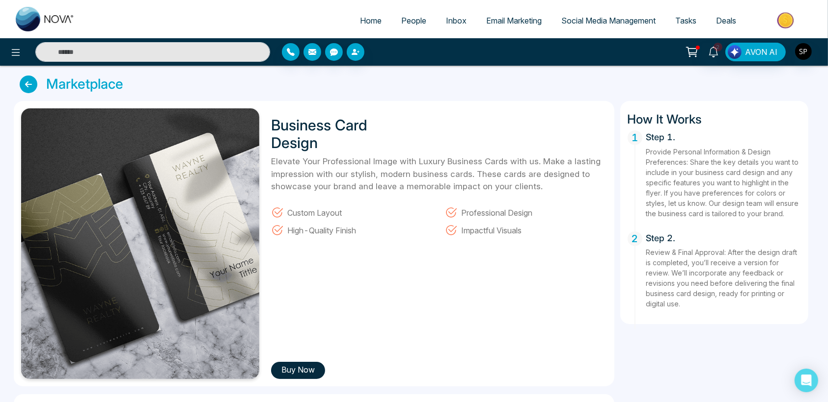
click at [32, 93] on div "Marketplace Business Card Design Elevate Your Professional Image with Luxury Bu…" at bounding box center [414, 362] width 800 height 573
click at [27, 81] on icon at bounding box center [29, 85] width 18 height 18
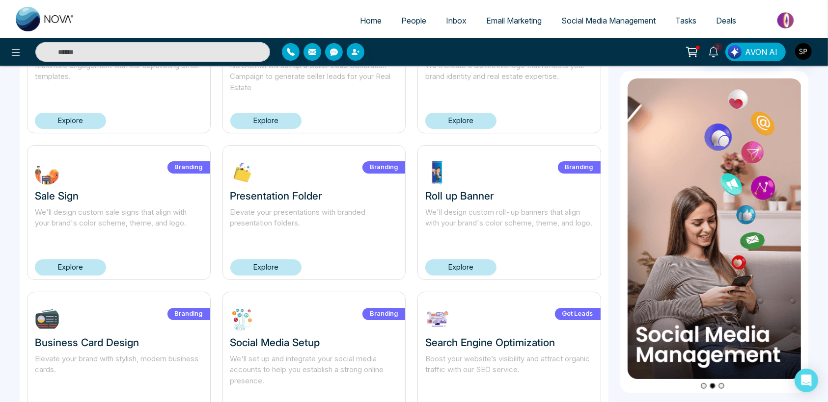
scroll to position [139, 0]
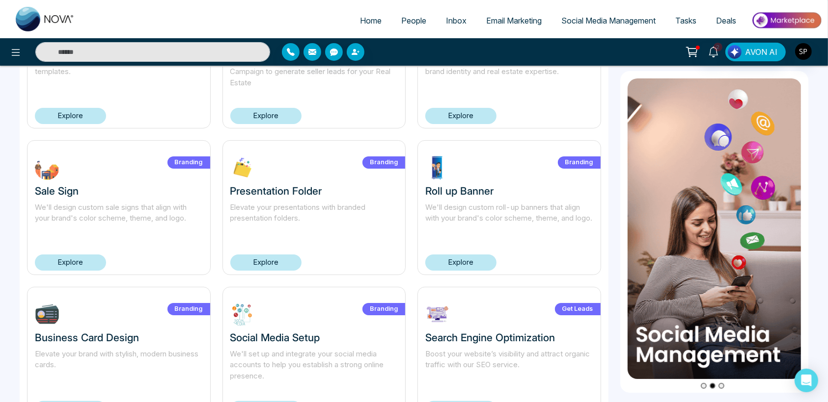
click at [458, 258] on link "Explore" at bounding box center [460, 263] width 71 height 16
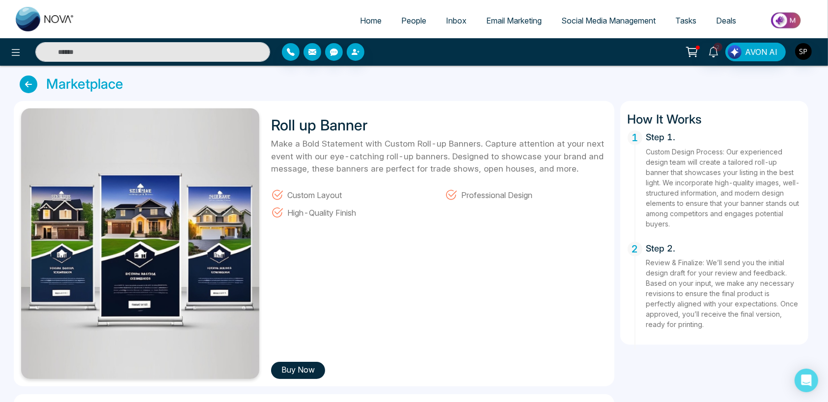
click at [29, 85] on icon at bounding box center [29, 85] width 18 height 18
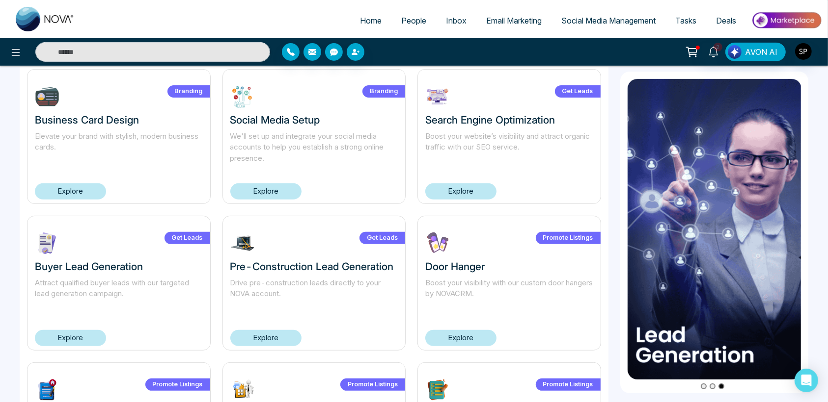
scroll to position [357, 0]
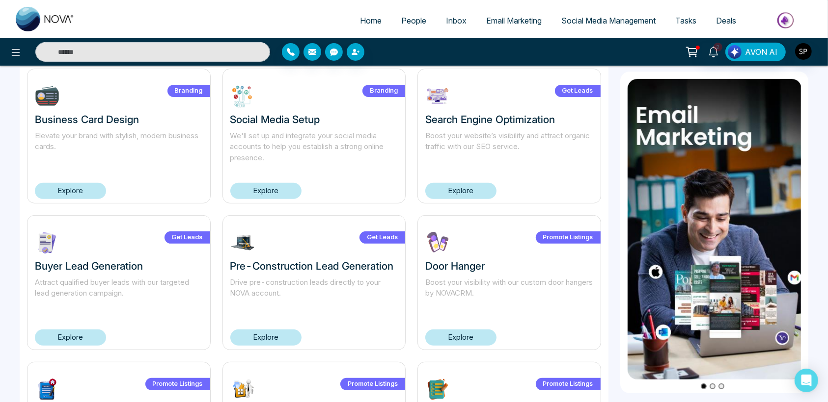
click at [59, 338] on link "Explore" at bounding box center [70, 338] width 71 height 16
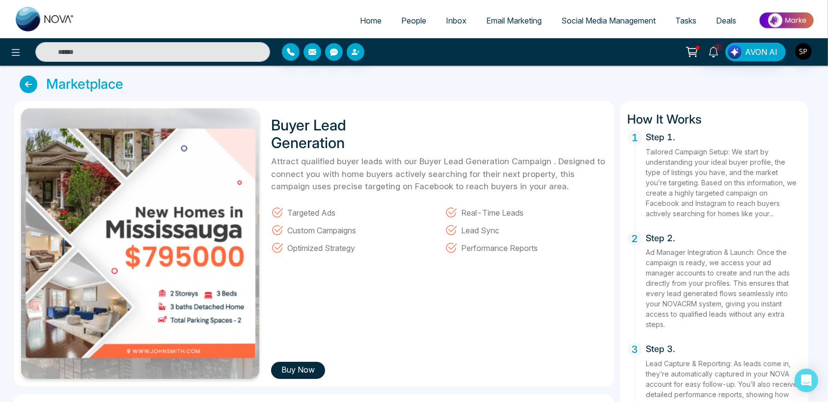
click at [30, 87] on icon at bounding box center [29, 85] width 18 height 18
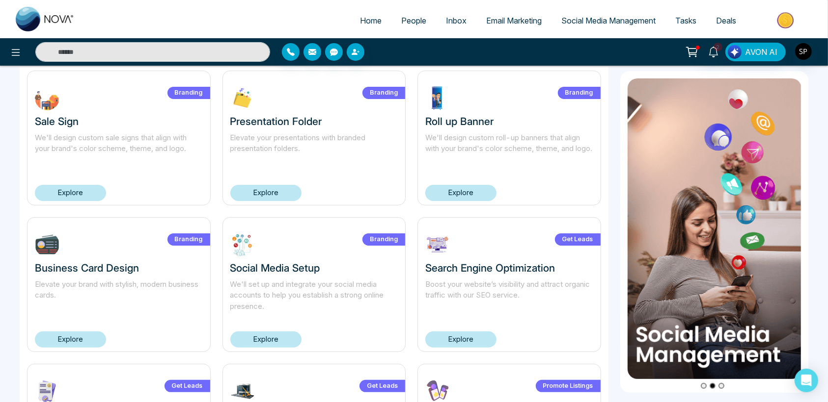
scroll to position [209, 0]
click at [271, 341] on link "Explore" at bounding box center [265, 339] width 71 height 16
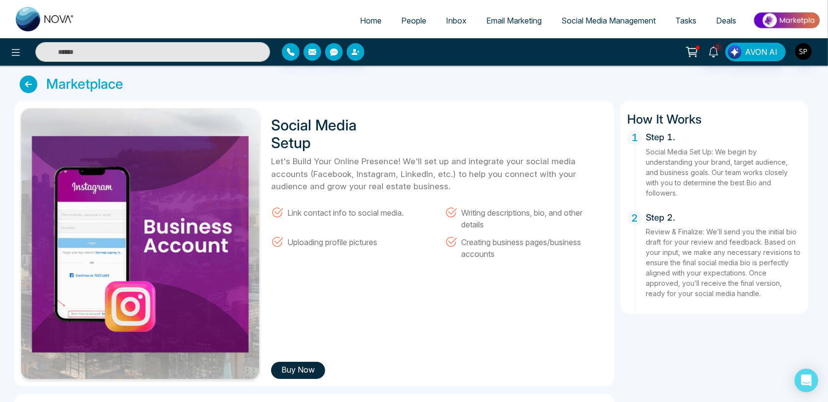
click at [434, 288] on div "Social Media Setup Let's Build Your Online Presence! We'll set up and integrate…" at bounding box center [436, 243] width 342 height 271
click at [25, 80] on icon at bounding box center [29, 85] width 18 height 18
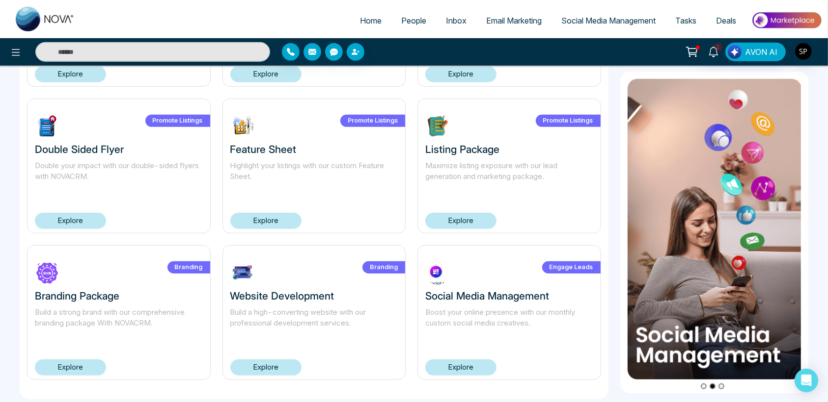
scroll to position [627, 0]
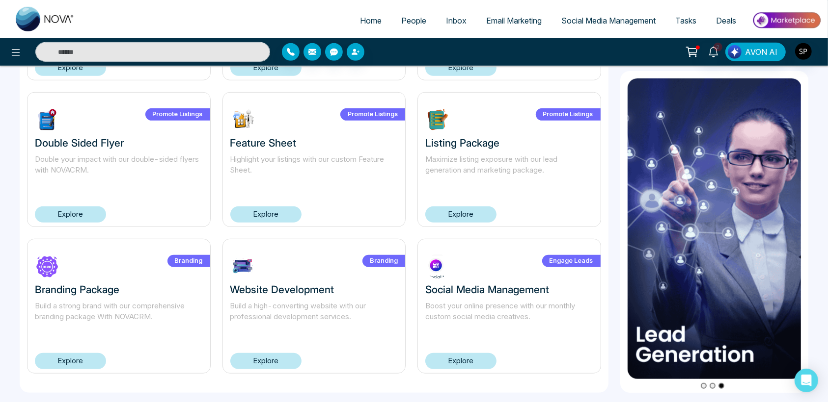
click at [459, 360] on link "Explore" at bounding box center [460, 361] width 71 height 16
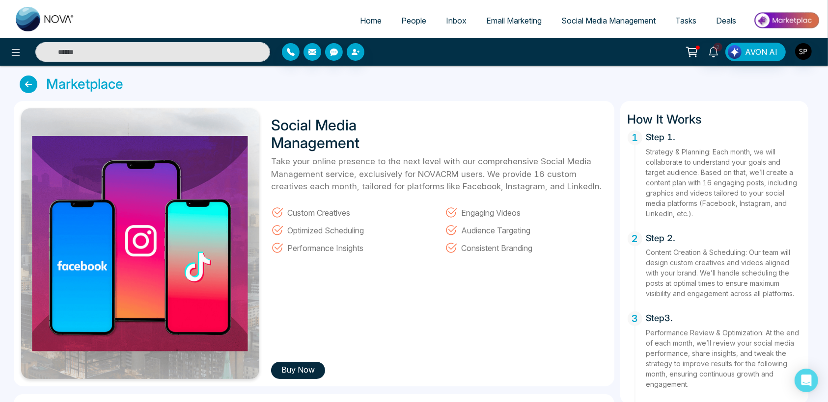
click at [25, 84] on icon at bounding box center [29, 85] width 18 height 18
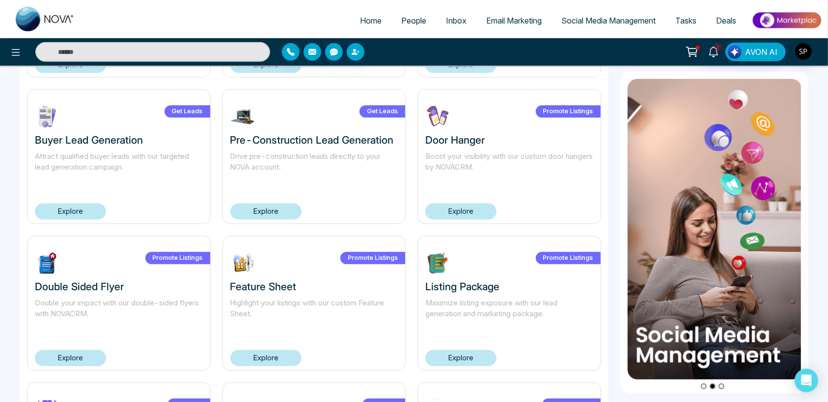
scroll to position [484, 0]
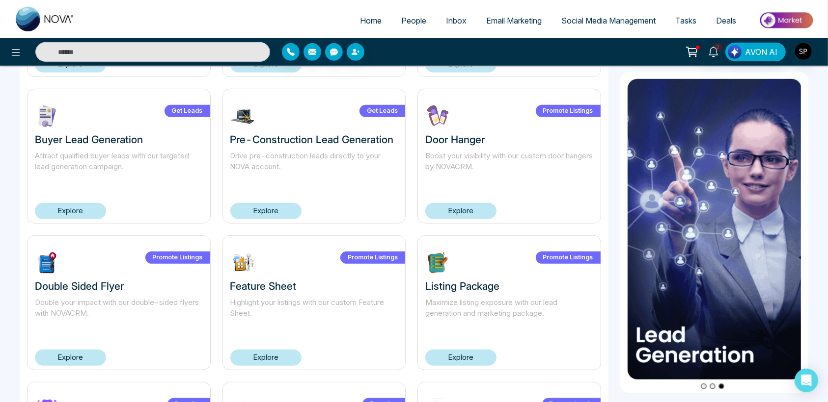
click at [465, 356] on link "Explore" at bounding box center [460, 358] width 71 height 16
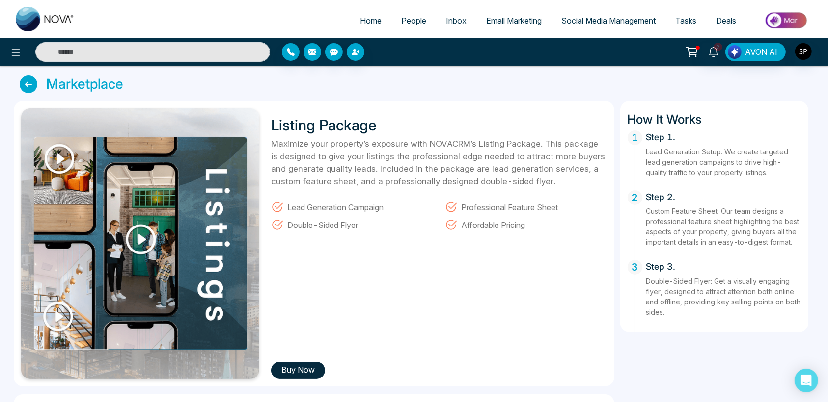
click at [33, 84] on icon at bounding box center [29, 85] width 18 height 18
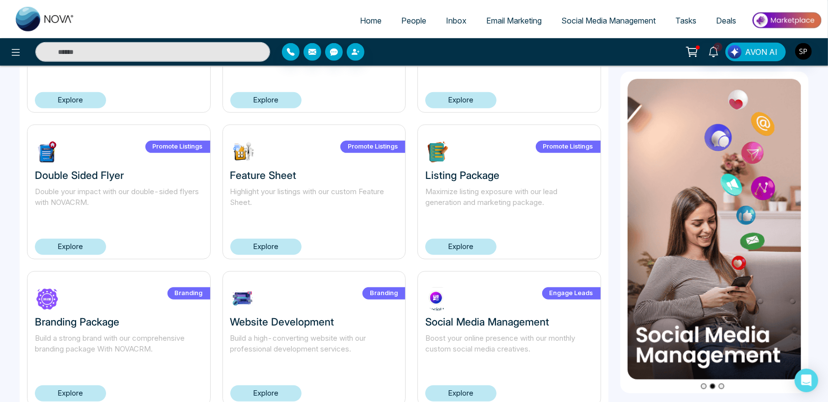
scroll to position [627, 0]
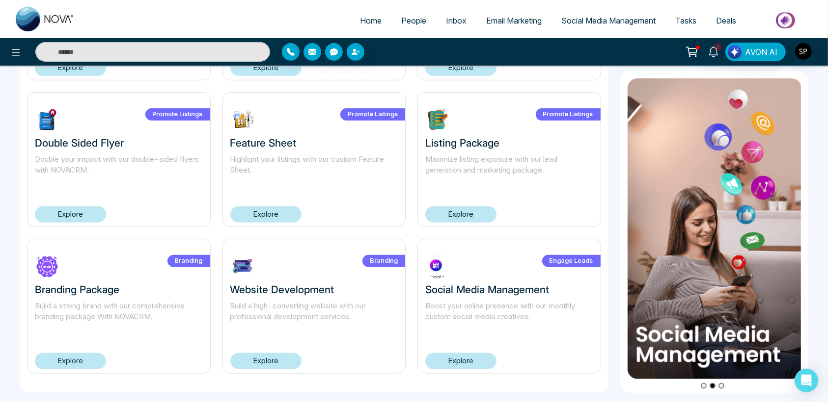
click at [255, 362] on link "Explore" at bounding box center [265, 361] width 71 height 16
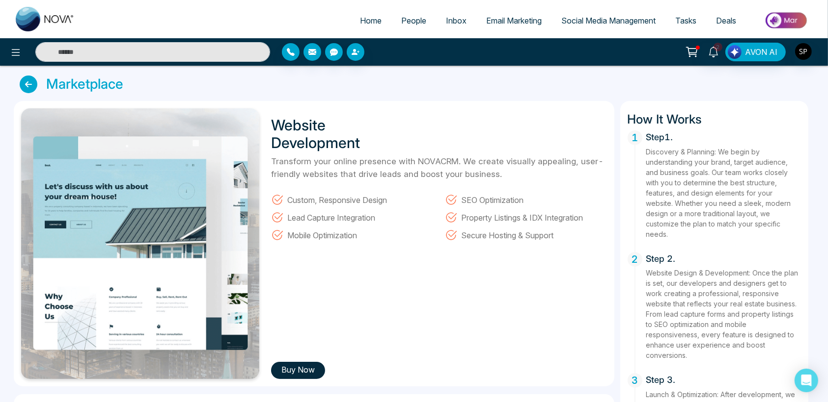
click at [27, 84] on icon at bounding box center [29, 85] width 18 height 18
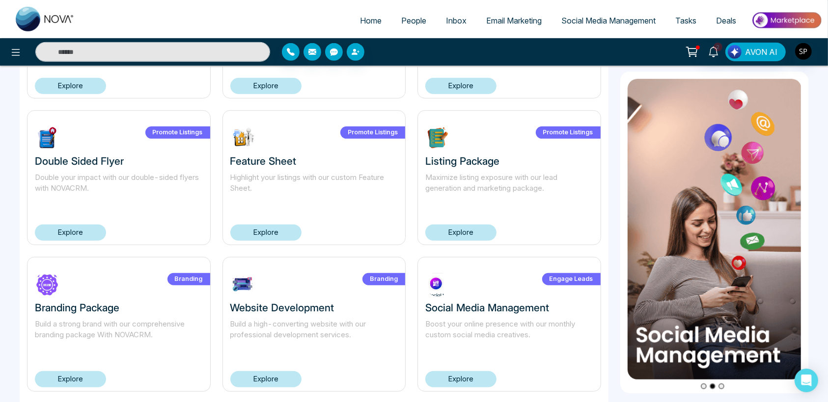
scroll to position [627, 0]
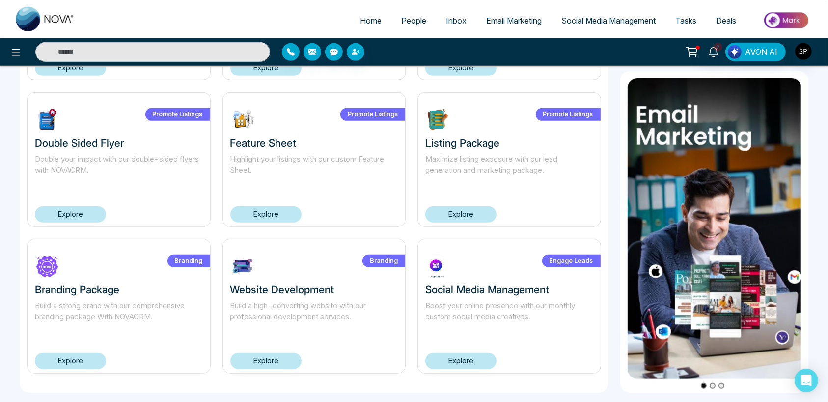
click at [71, 359] on link "Explore" at bounding box center [70, 361] width 71 height 16
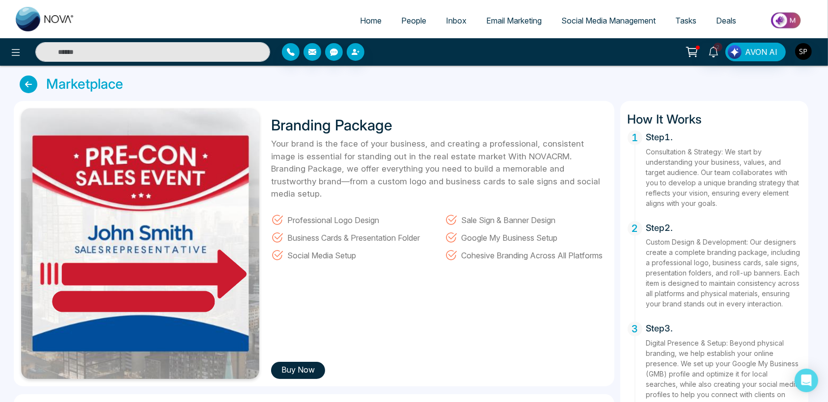
click at [31, 86] on icon at bounding box center [29, 85] width 18 height 18
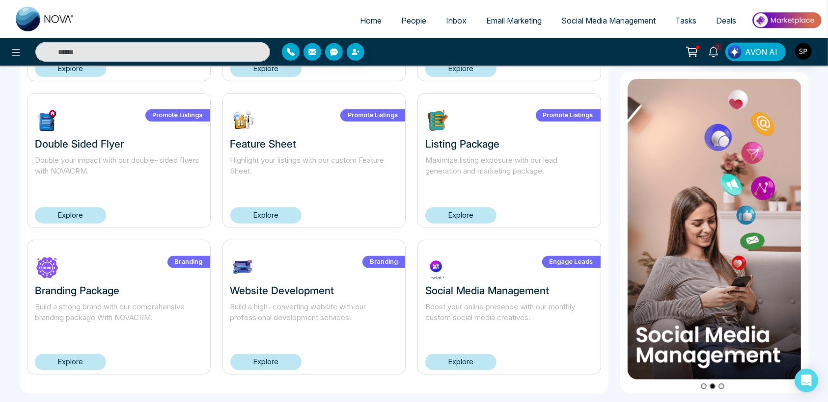
scroll to position [627, 0]
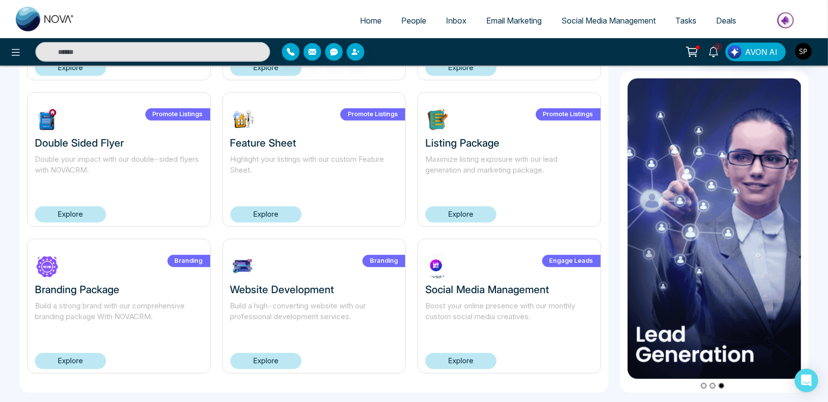
click at [263, 214] on link "Explore" at bounding box center [265, 215] width 71 height 16
